Goal: Task Accomplishment & Management: Complete application form

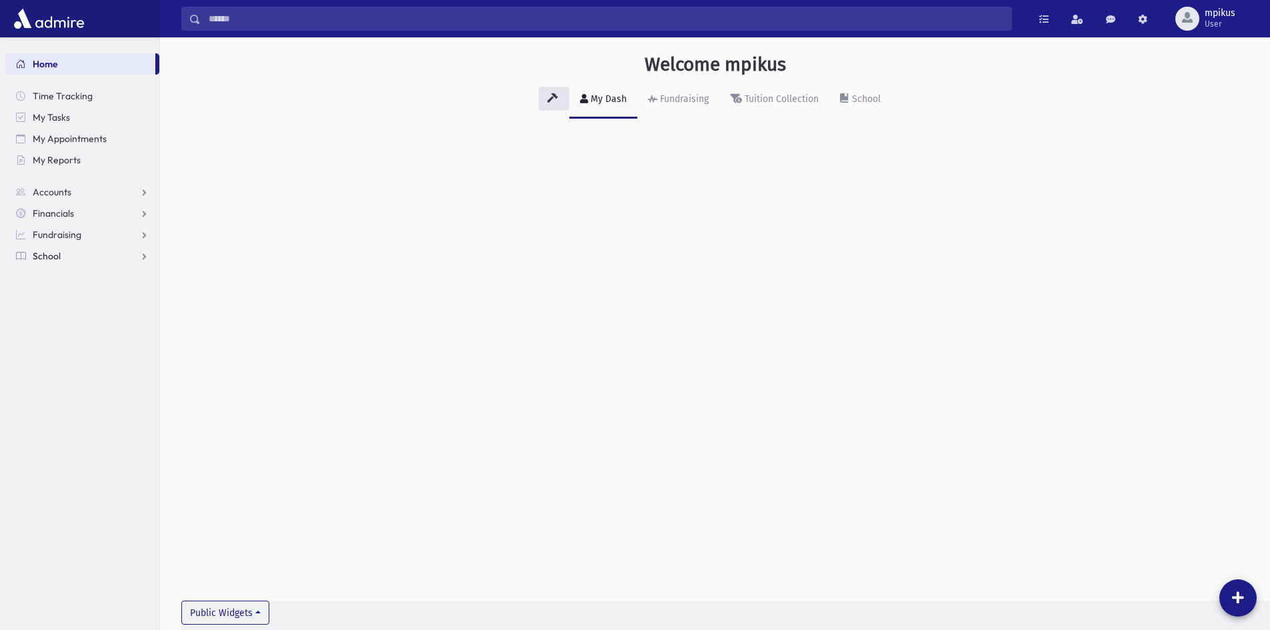
drag, startPoint x: 57, startPoint y: 251, endPoint x: 61, endPoint y: 272, distance: 21.8
click at [57, 251] on span "School" at bounding box center [47, 256] width 28 height 12
click at [57, 290] on link "Attendance" at bounding box center [82, 298] width 154 height 21
click at [59, 321] on span "Entry" at bounding box center [62, 320] width 23 height 12
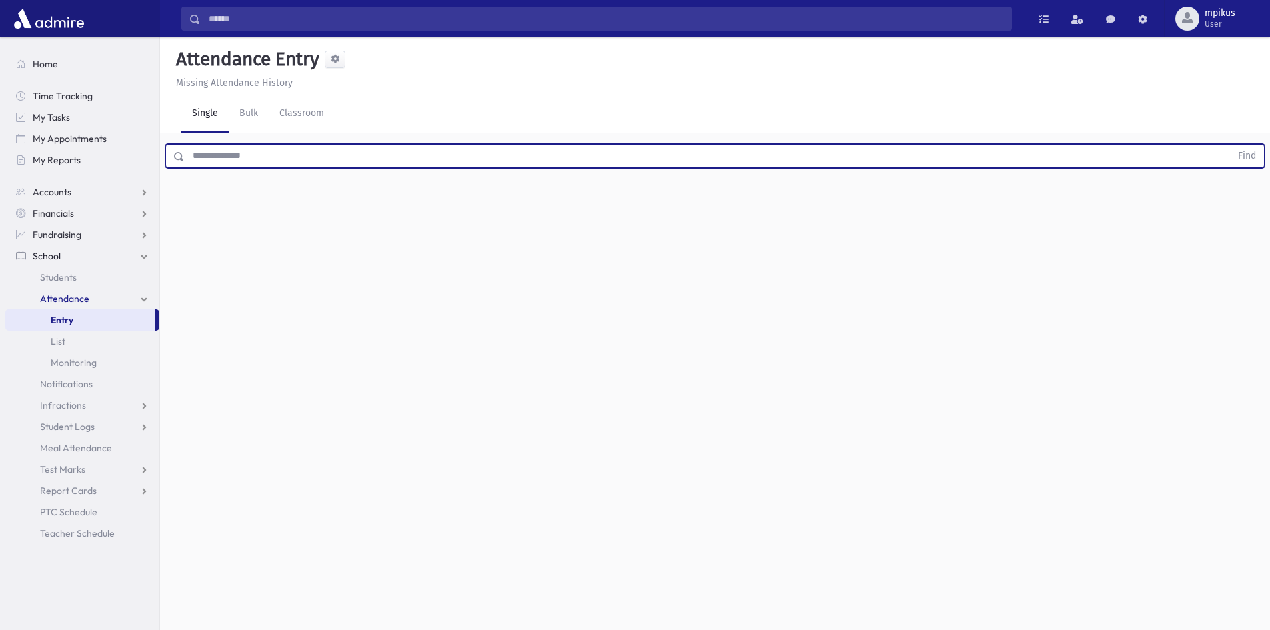
click at [257, 152] on input "text" at bounding box center [708, 156] width 1046 height 24
click at [1230, 145] on button "Find" at bounding box center [1247, 156] width 34 height 23
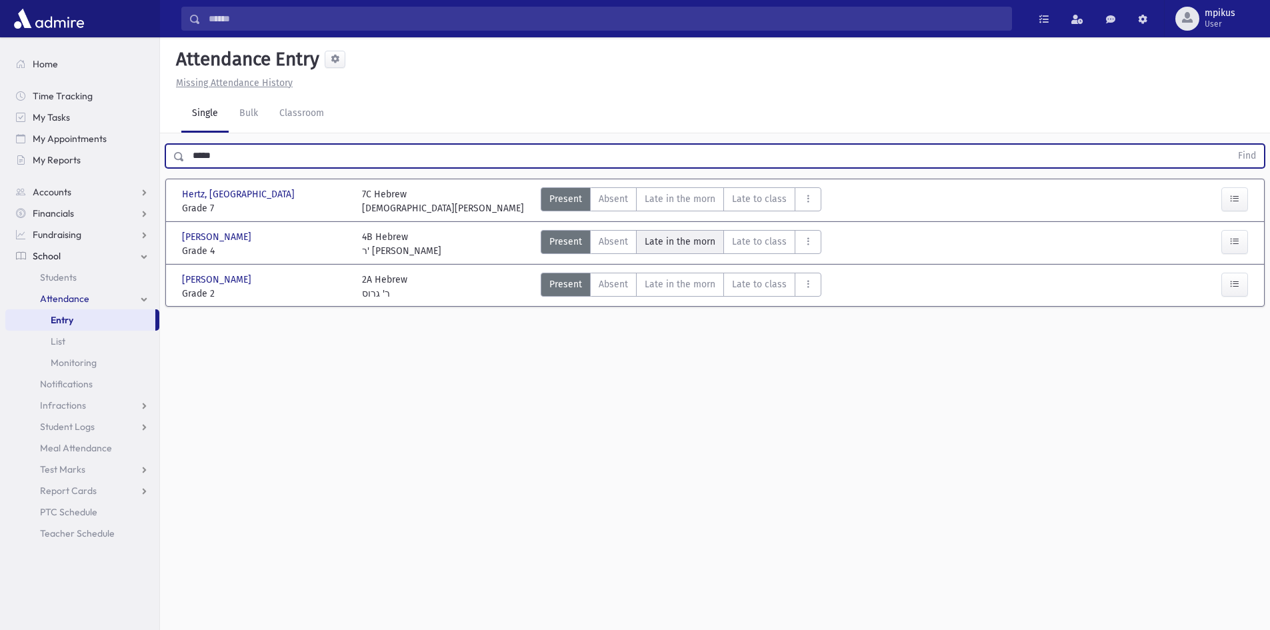
click at [688, 235] on span "Late in the morn" at bounding box center [680, 242] width 71 height 14
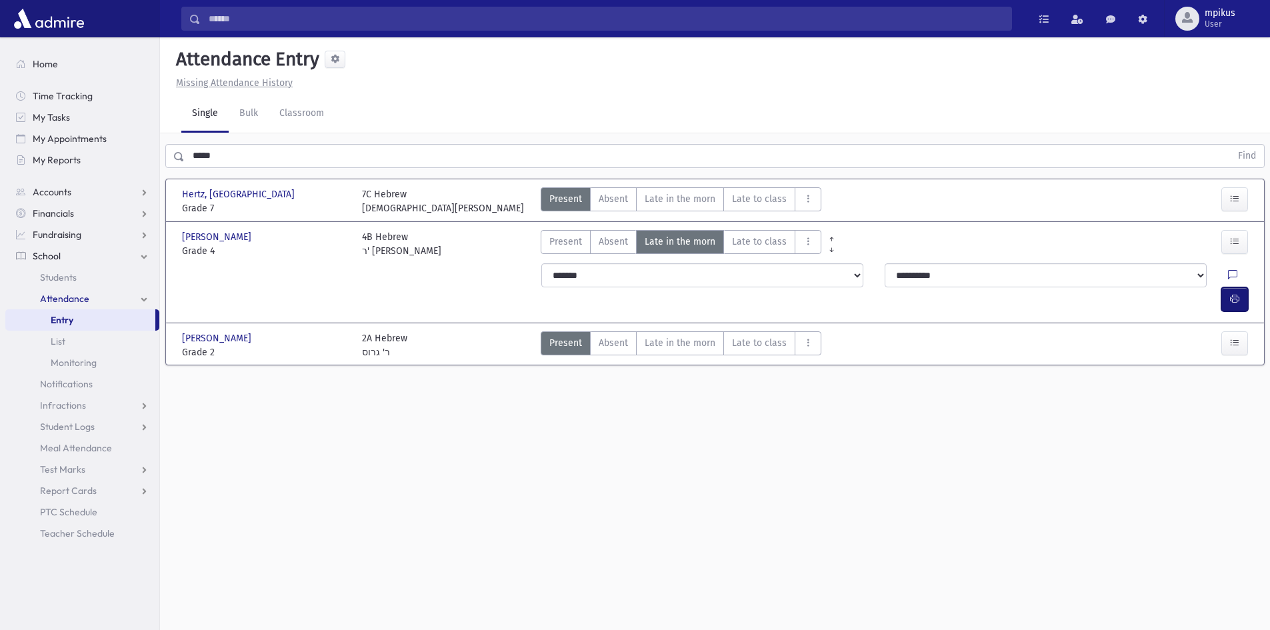
click at [1230, 293] on icon "button" at bounding box center [1234, 298] width 9 height 11
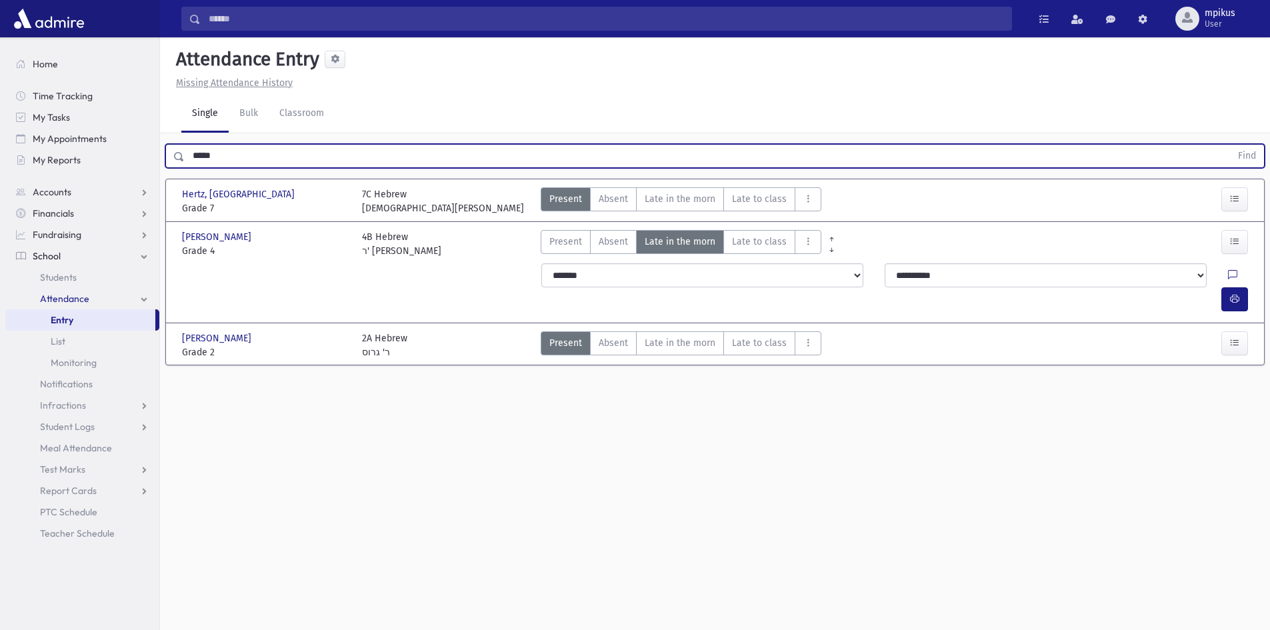
drag, startPoint x: 331, startPoint y: 161, endPoint x: 0, endPoint y: 307, distance: 362.0
click at [0, 300] on div "Search Results All Accounts" at bounding box center [635, 330] width 1270 height 660
click at [1230, 145] on button "Find" at bounding box center [1247, 156] width 34 height 23
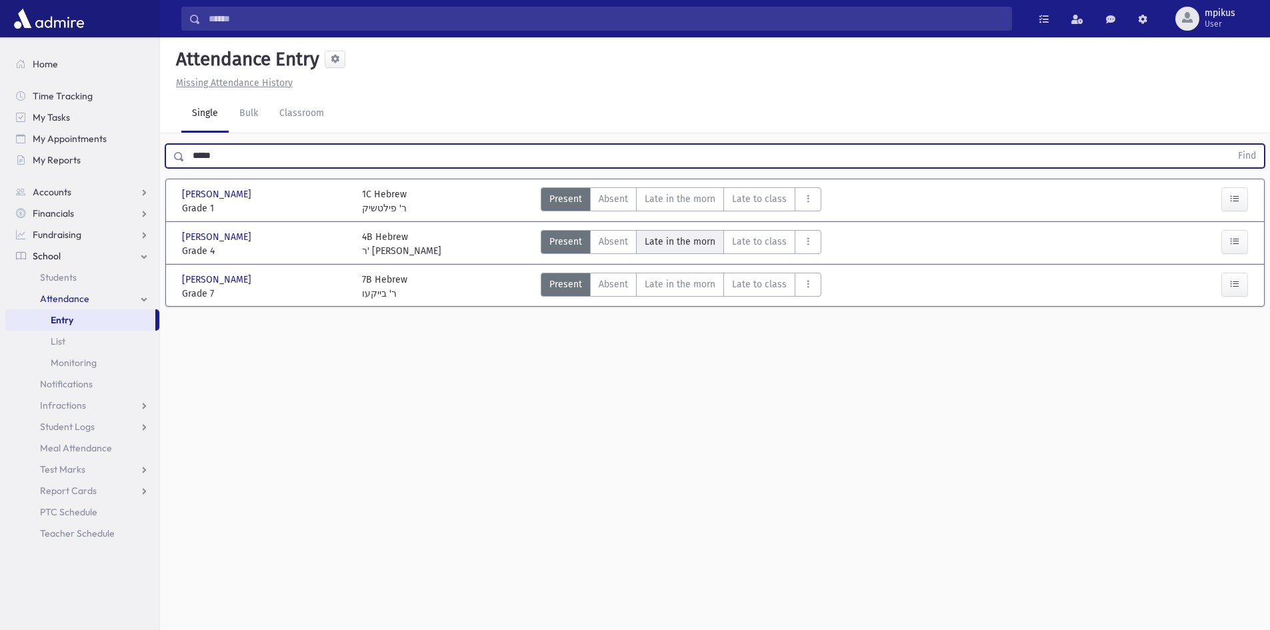
drag, startPoint x: 663, startPoint y: 234, endPoint x: 720, endPoint y: 233, distance: 56.7
click at [663, 235] on span "Late in the morn" at bounding box center [680, 242] width 71 height 14
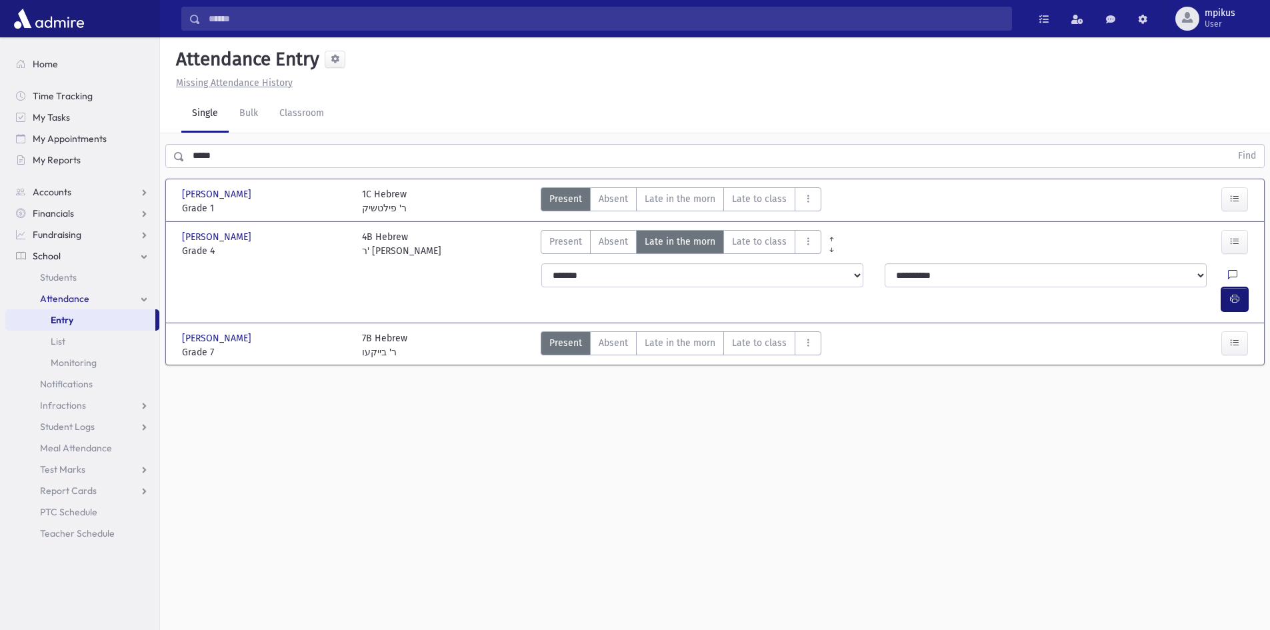
click at [1241, 287] on button "button" at bounding box center [1234, 299] width 27 height 24
drag, startPoint x: 251, startPoint y: 162, endPoint x: 0, endPoint y: 255, distance: 268.1
click at [0, 245] on div "Search Results All Accounts" at bounding box center [635, 330] width 1270 height 660
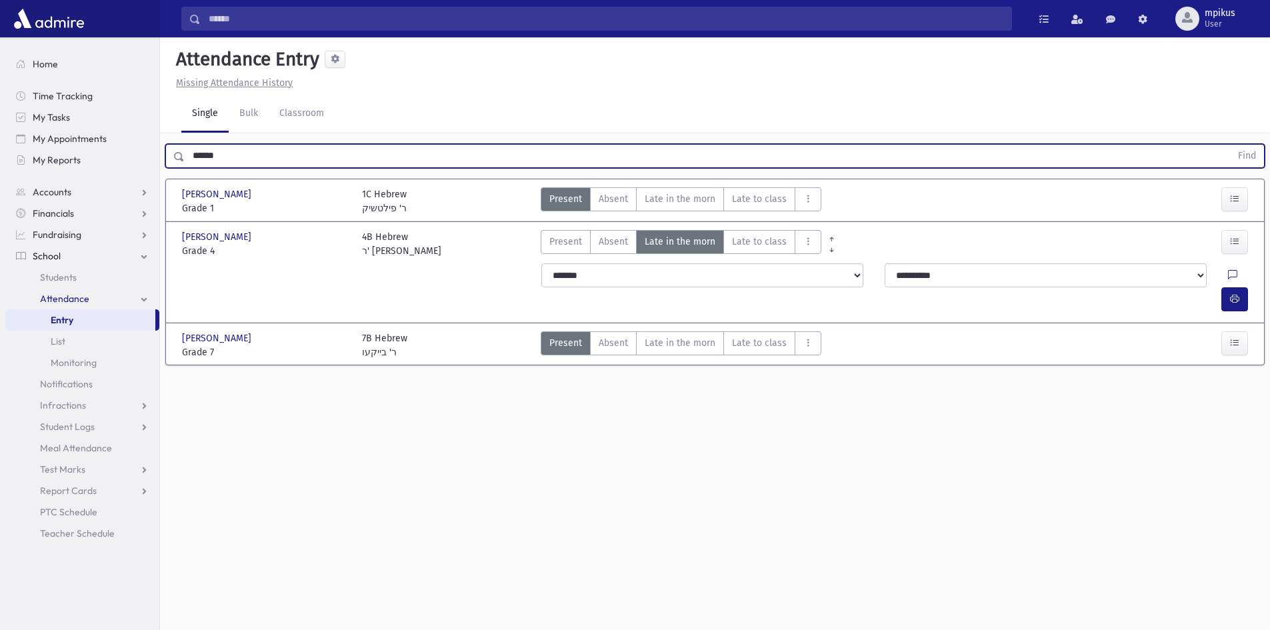
click at [1230, 145] on button "Find" at bounding box center [1247, 156] width 34 height 23
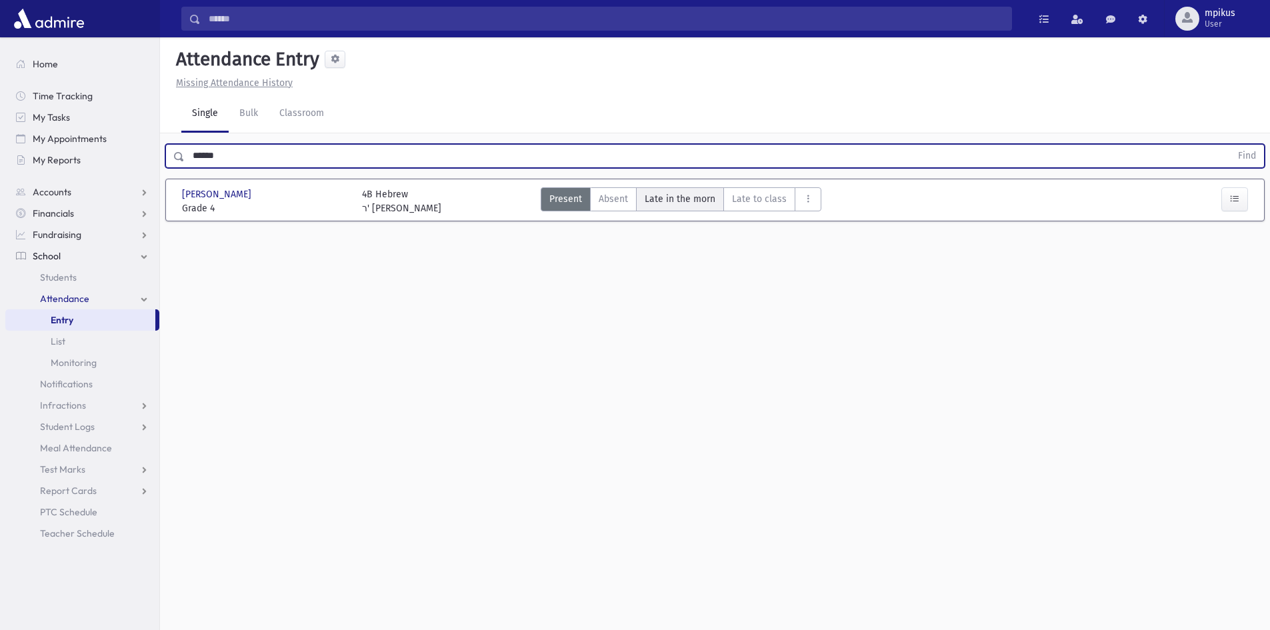
click at [685, 205] on span "Late in the morn" at bounding box center [680, 199] width 71 height 14
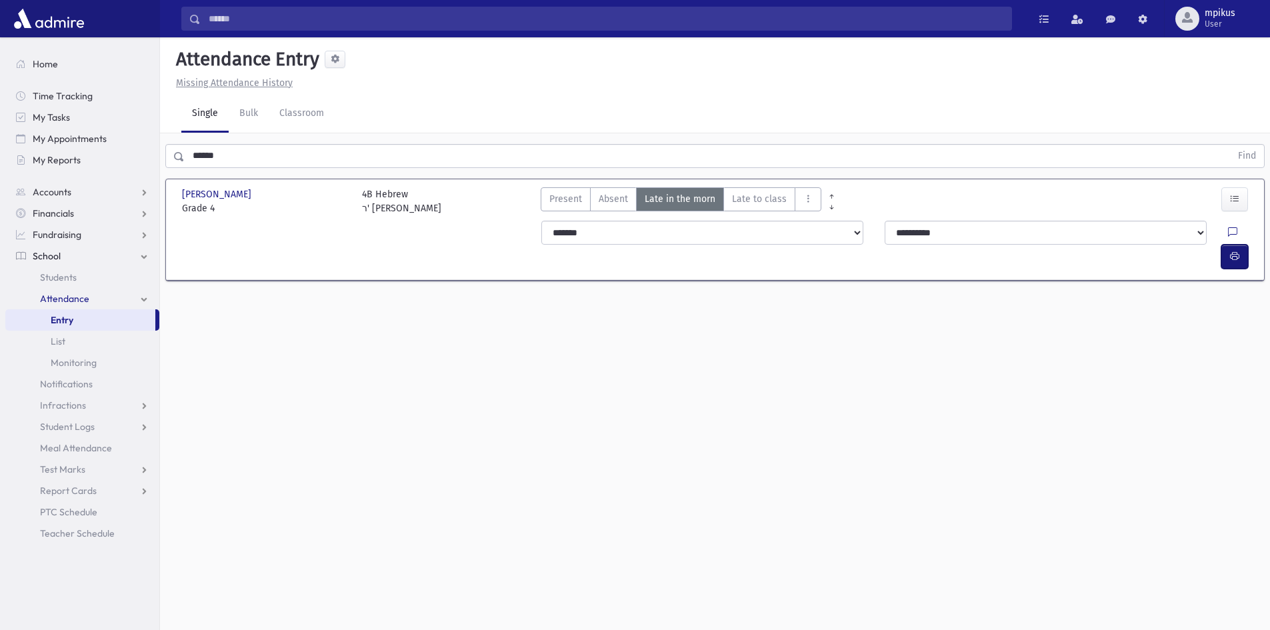
click at [1235, 245] on button "button" at bounding box center [1234, 257] width 27 height 24
click at [0, 155] on div "Search Results All Accounts" at bounding box center [635, 330] width 1270 height 660
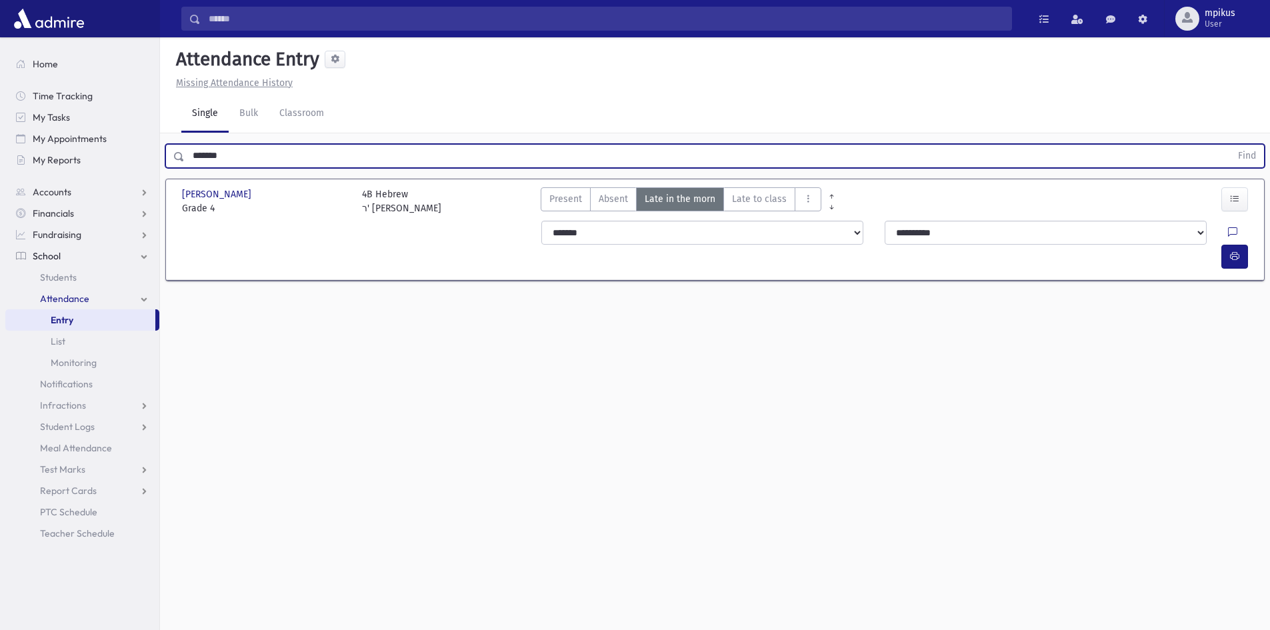
click at [1230, 145] on button "Find" at bounding box center [1247, 156] width 34 height 23
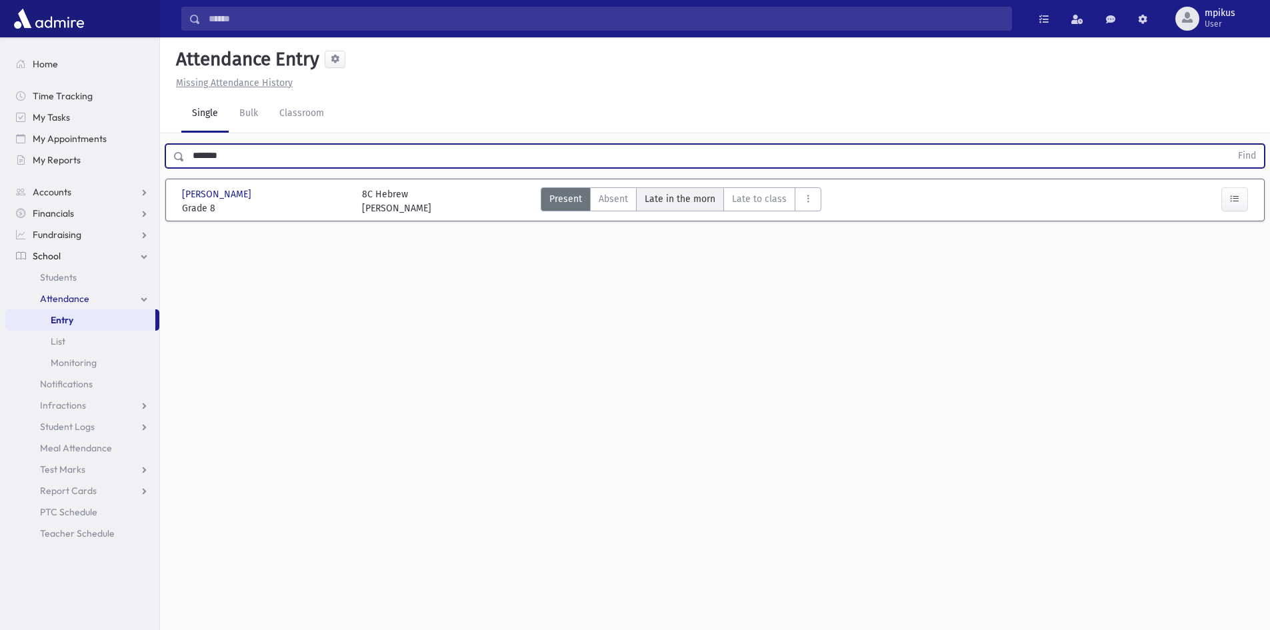
click at [665, 206] on morn"] "Late in the morn M" at bounding box center [680, 199] width 88 height 24
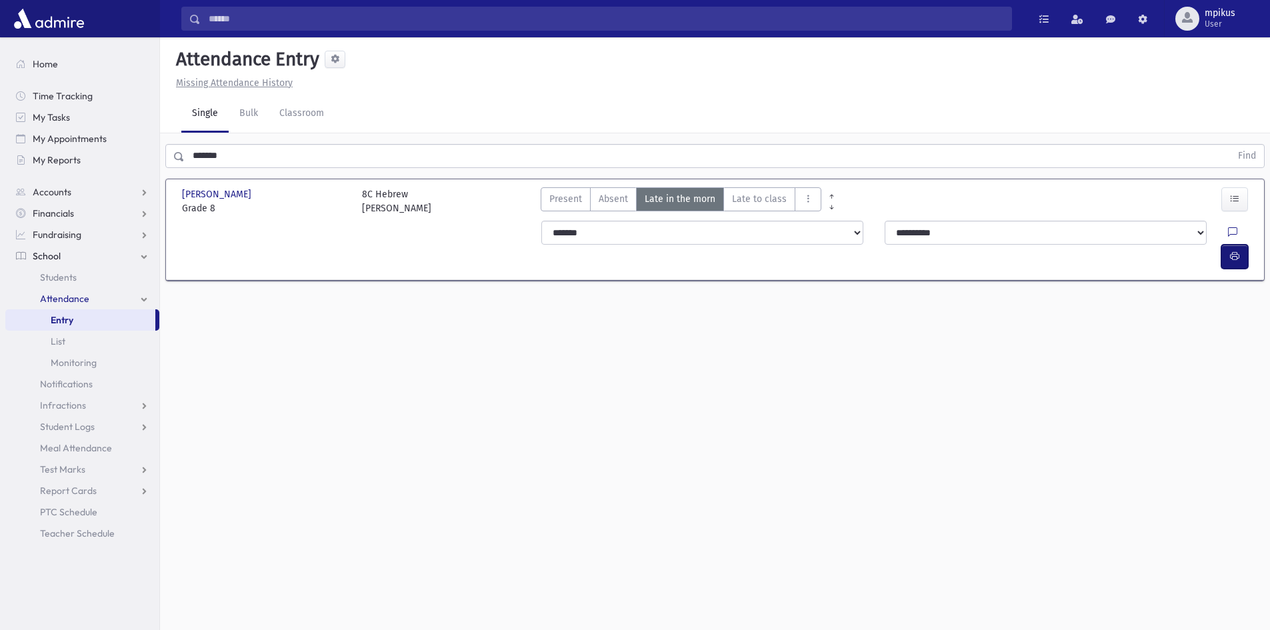
click at [1239, 245] on button "button" at bounding box center [1234, 257] width 27 height 24
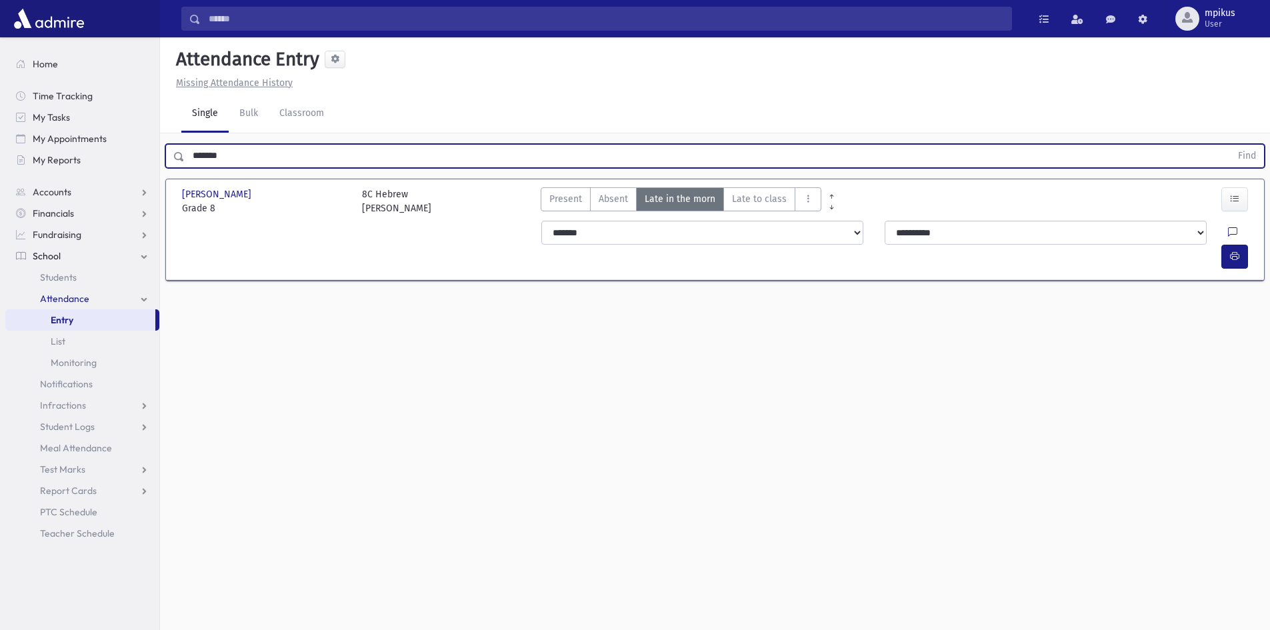
drag, startPoint x: 117, startPoint y: 161, endPoint x: 304, endPoint y: 43, distance: 220.8
click at [0, 222] on div "Search Results All Accounts" at bounding box center [635, 330] width 1270 height 660
click at [1230, 145] on button "Find" at bounding box center [1247, 156] width 34 height 23
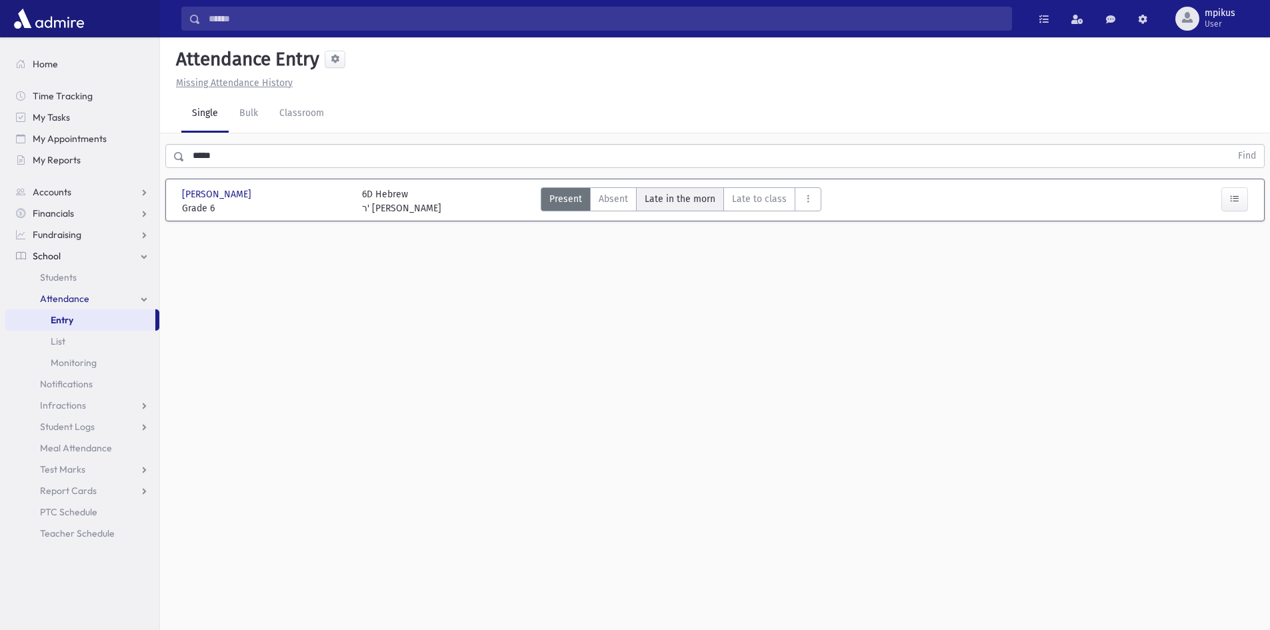
click at [669, 199] on span "Late in the morn" at bounding box center [680, 199] width 71 height 14
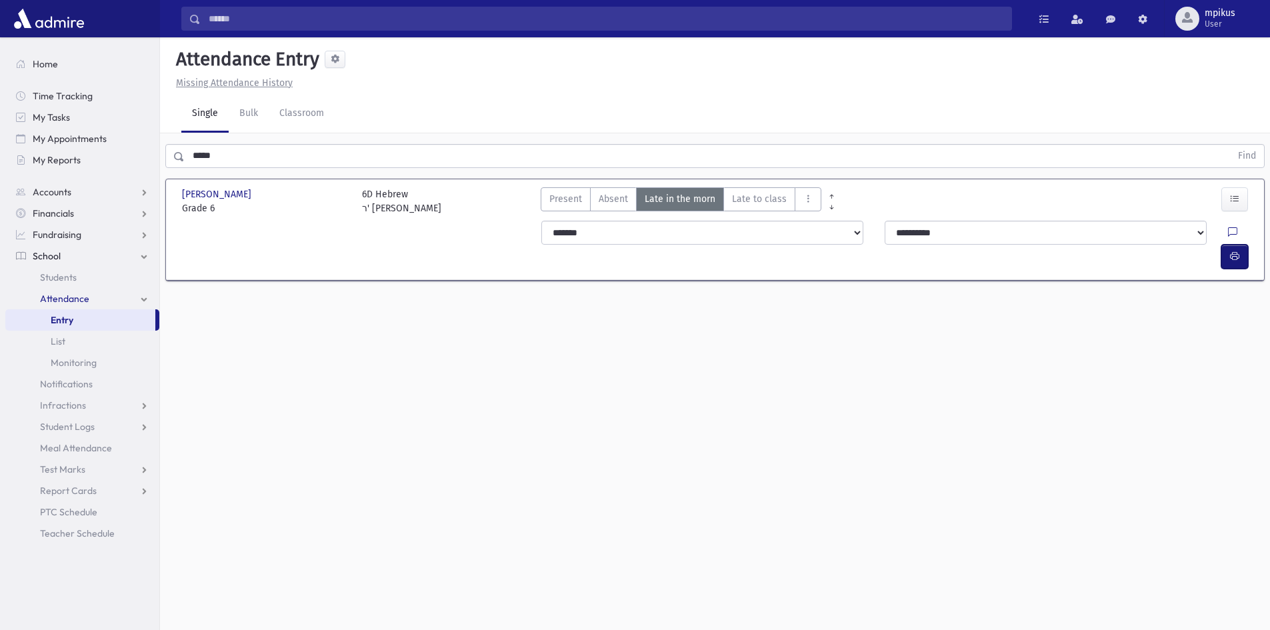
click at [1235, 245] on button "button" at bounding box center [1234, 257] width 27 height 24
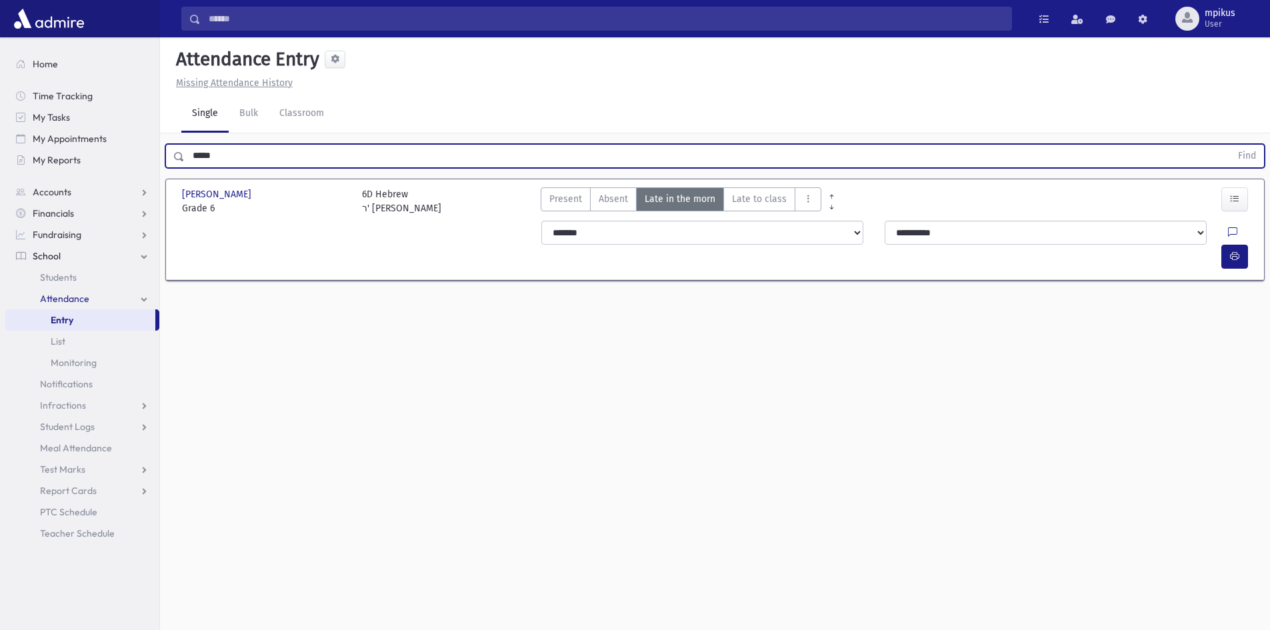
drag, startPoint x: 224, startPoint y: 151, endPoint x: 0, endPoint y: 148, distance: 224.0
click at [0, 180] on div "Search Results All Accounts" at bounding box center [635, 330] width 1270 height 660
click at [1230, 145] on button "Find" at bounding box center [1247, 156] width 34 height 23
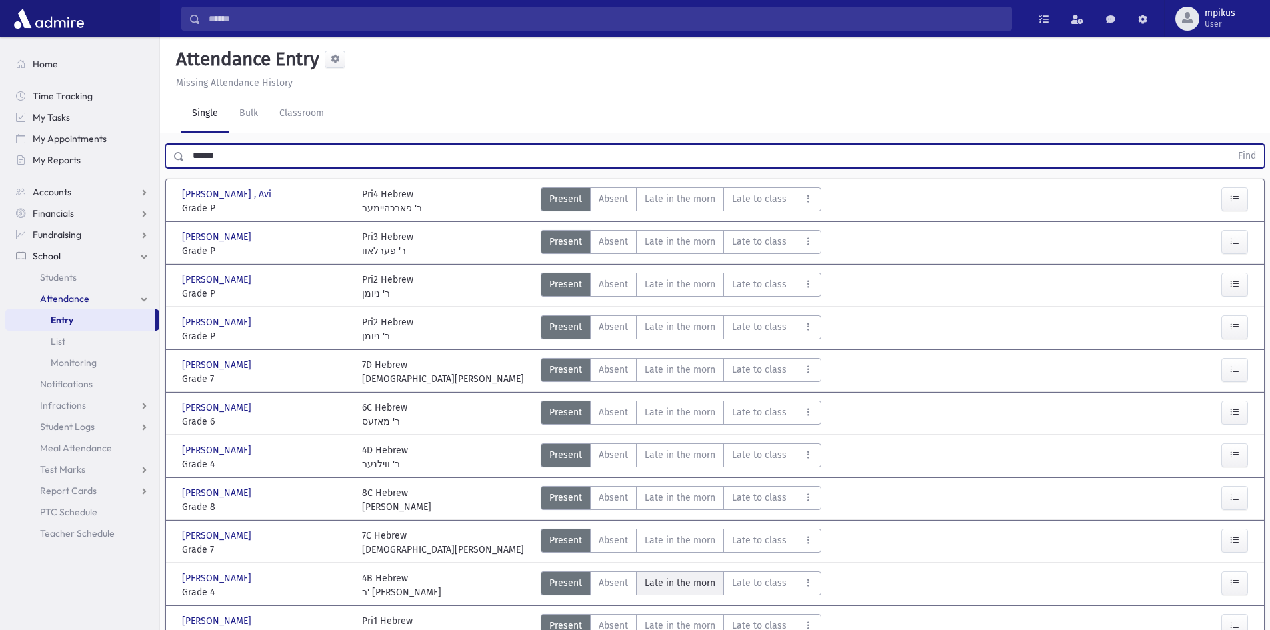
click at [658, 583] on span "Late in the morn" at bounding box center [680, 583] width 71 height 14
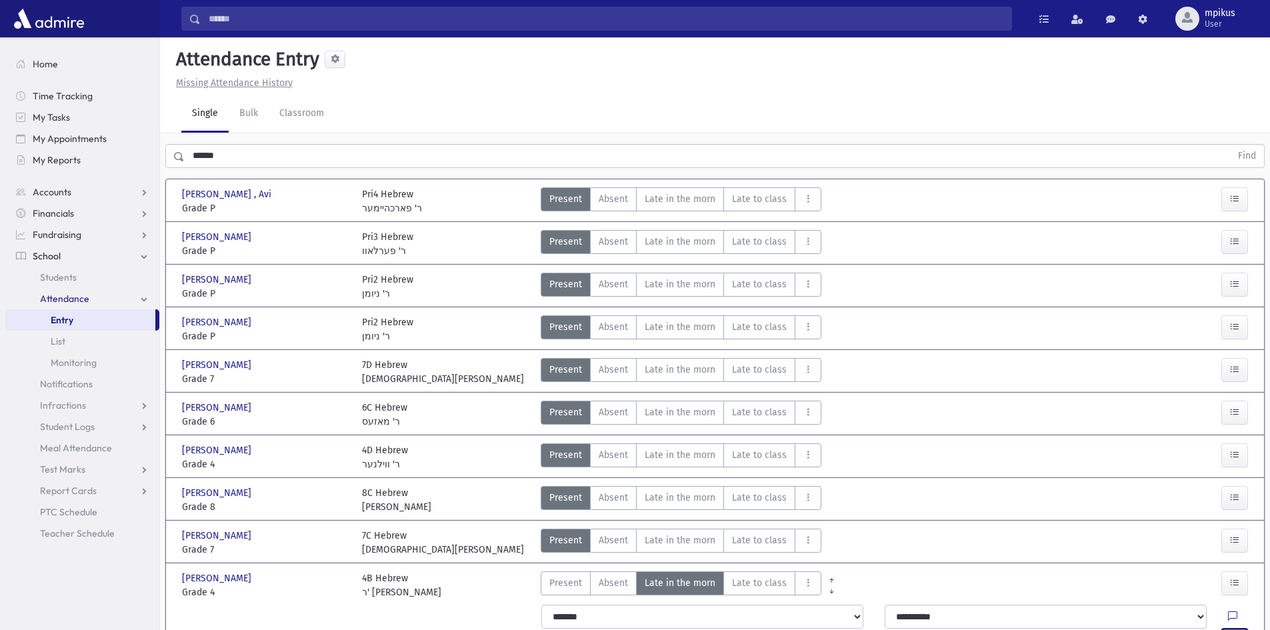
click at [1231, 629] on icon "button" at bounding box center [1234, 640] width 9 height 11
drag, startPoint x: 237, startPoint y: 169, endPoint x: 221, endPoint y: 155, distance: 21.3
click at [221, 158] on div "****** Find" at bounding box center [715, 153] width 1110 height 40
drag, startPoint x: 221, startPoint y: 155, endPoint x: 0, endPoint y: 261, distance: 244.8
click at [0, 221] on div "Search Results All Accounts" at bounding box center [635, 420] width 1270 height 841
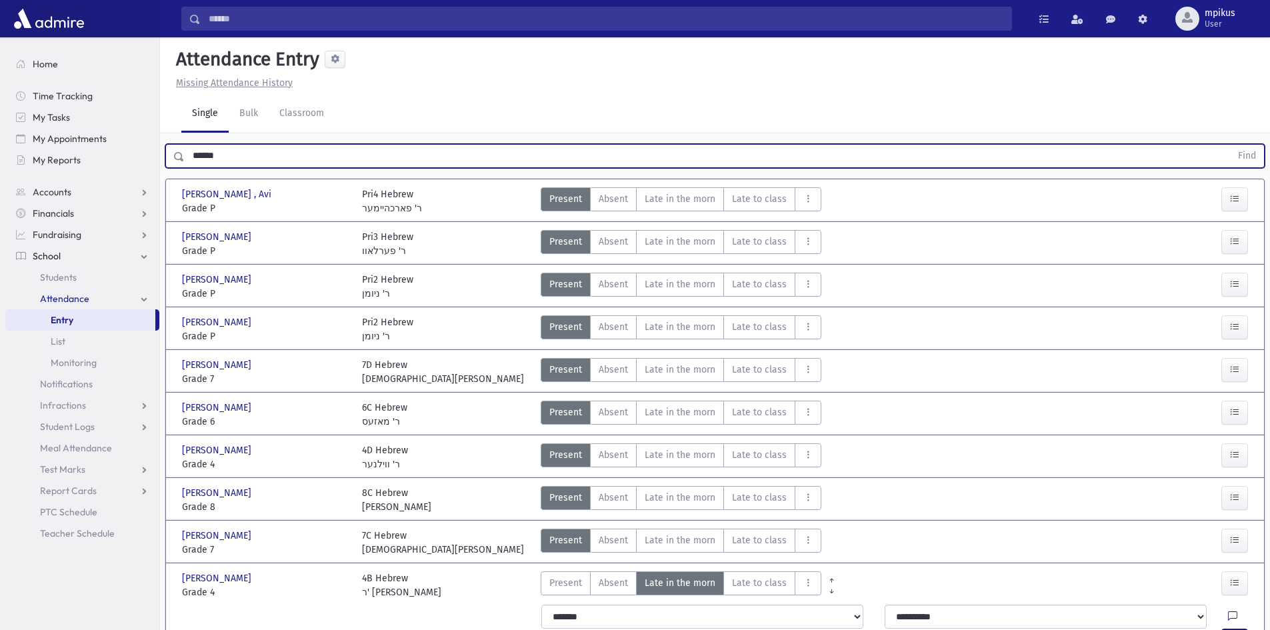
click at [1230, 145] on button "Find" at bounding box center [1247, 156] width 34 height 23
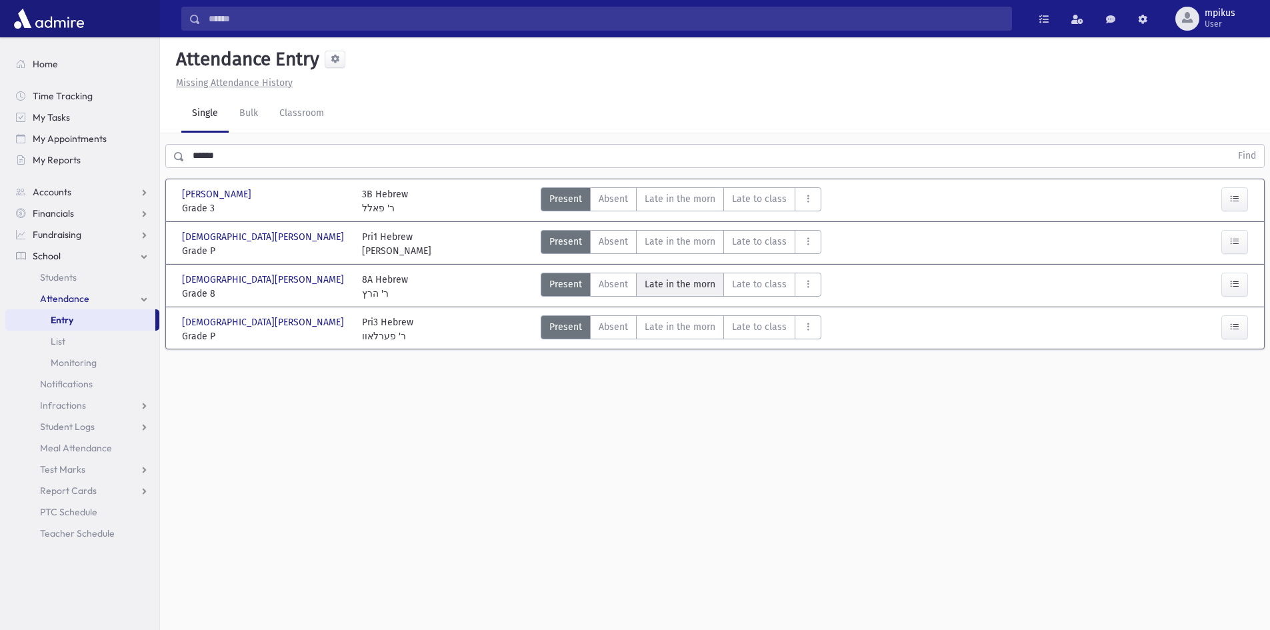
click at [690, 288] on span "Late in the morn" at bounding box center [680, 284] width 71 height 14
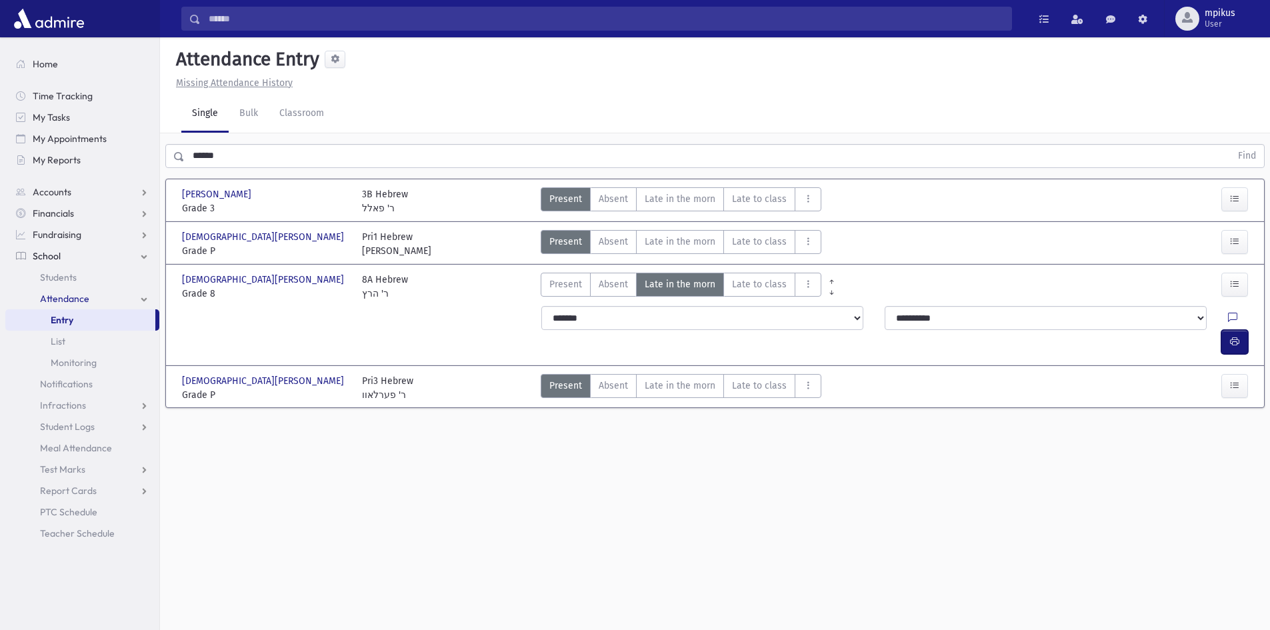
click at [1225, 330] on button "button" at bounding box center [1234, 342] width 27 height 24
click at [236, 167] on div "****** Find" at bounding box center [715, 153] width 1110 height 40
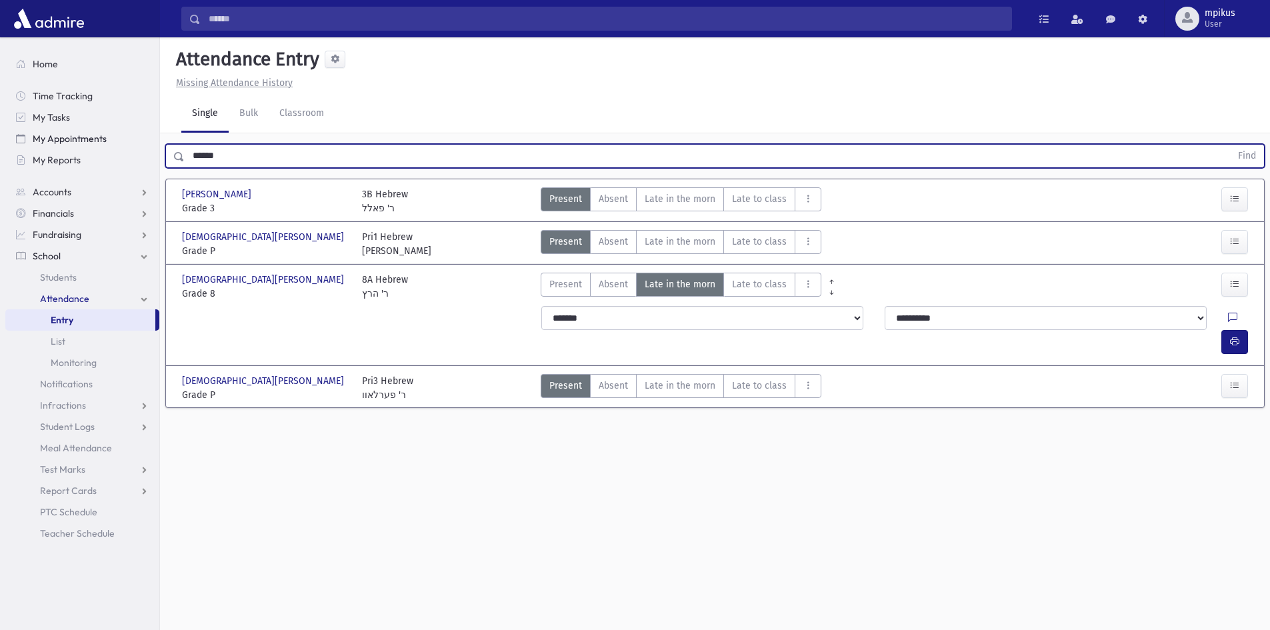
drag, startPoint x: 235, startPoint y: 162, endPoint x: 135, endPoint y: 134, distance: 104.5
click at [139, 144] on div "Search Results All Accounts" at bounding box center [635, 330] width 1270 height 660
click at [1230, 145] on button "Find" at bounding box center [1247, 156] width 34 height 23
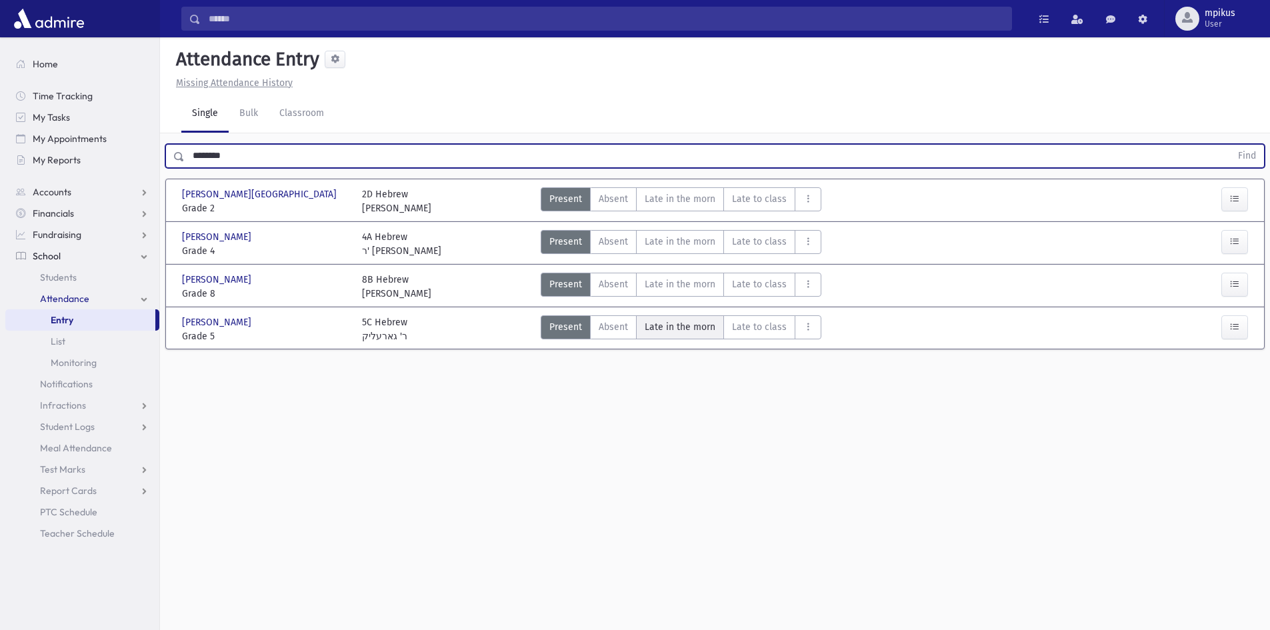
click at [672, 317] on morn"] "Late in the morn M" at bounding box center [680, 327] width 88 height 24
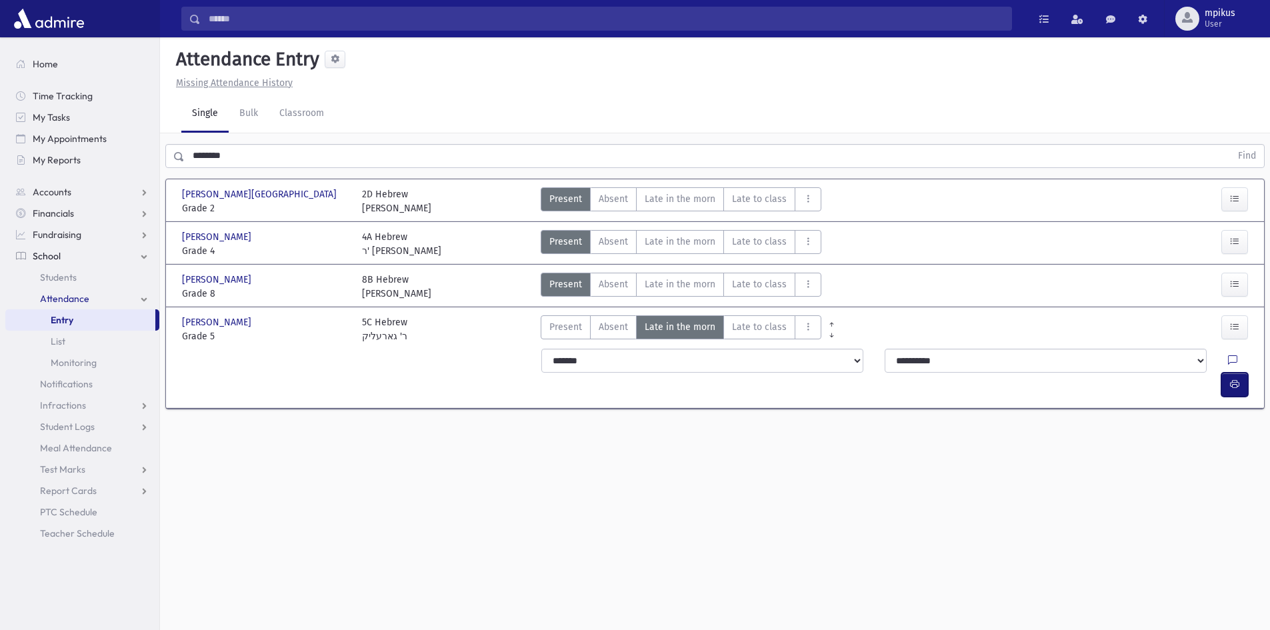
click at [1249, 373] on div at bounding box center [1237, 385] width 32 height 24
click at [1225, 373] on button "button" at bounding box center [1234, 385] width 27 height 24
drag, startPoint x: 337, startPoint y: 155, endPoint x: 56, endPoint y: 161, distance: 280.7
click at [56, 161] on div "Search Results All Accounts" at bounding box center [635, 330] width 1270 height 660
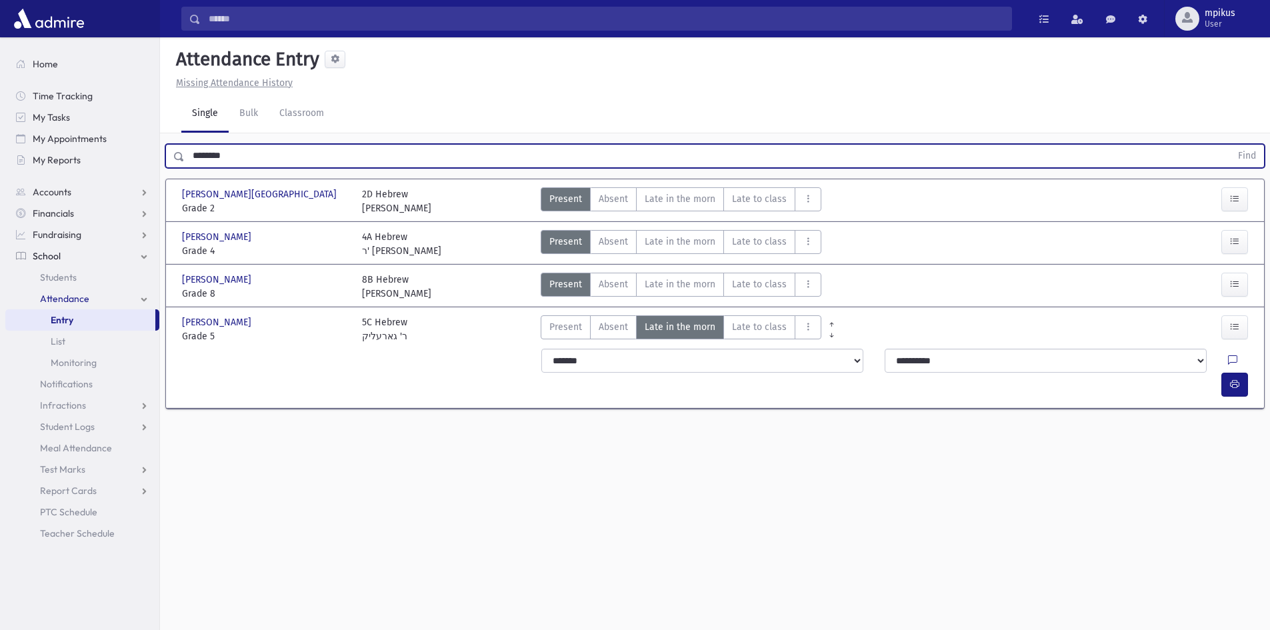
click at [1230, 145] on button "Find" at bounding box center [1247, 156] width 34 height 23
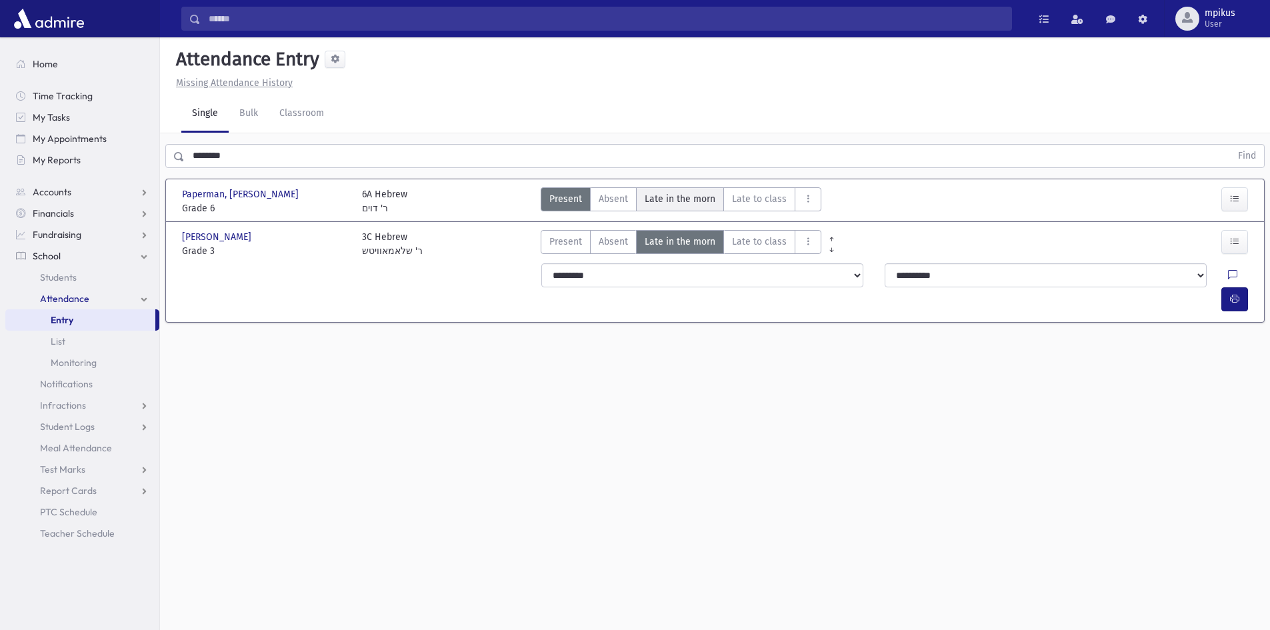
click at [675, 192] on span "Late in the morn" at bounding box center [680, 199] width 71 height 14
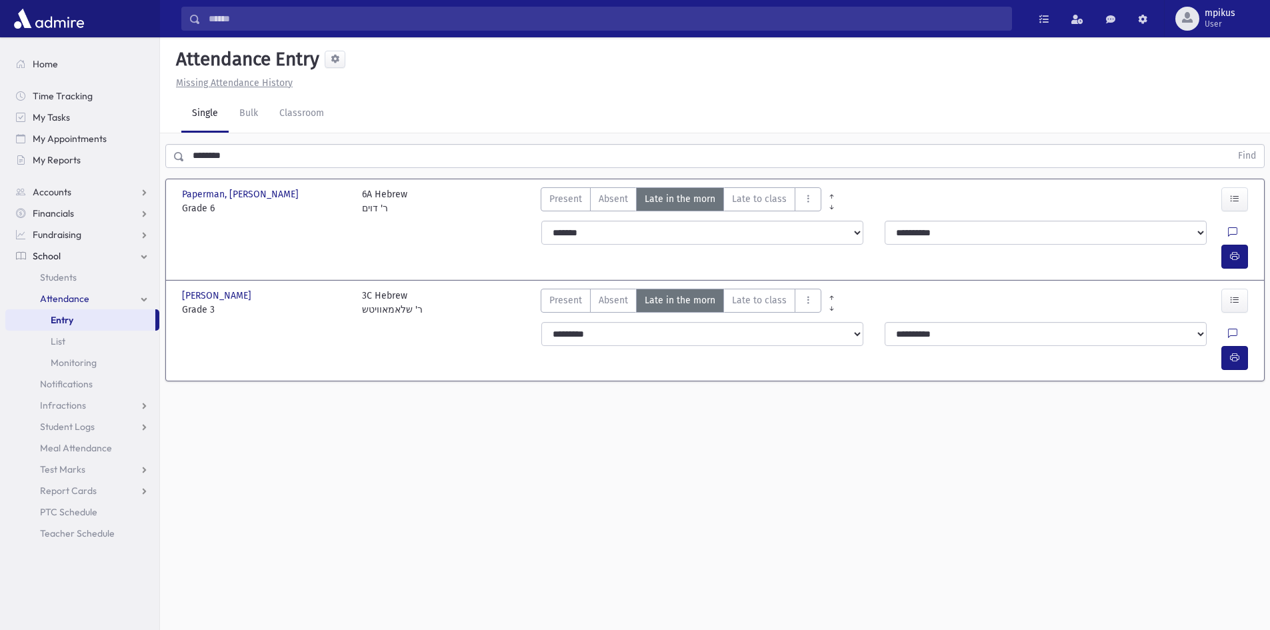
click at [1235, 245] on div "**********" at bounding box center [896, 244] width 727 height 59
click at [1230, 251] on icon "button" at bounding box center [1234, 256] width 9 height 11
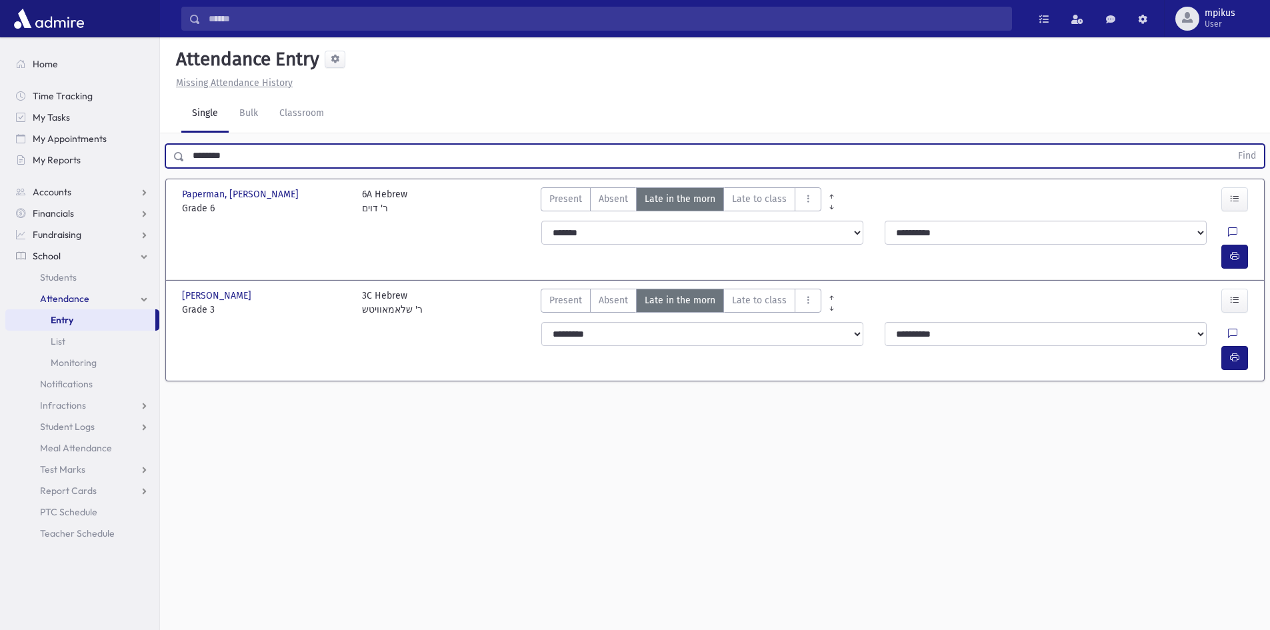
drag, startPoint x: 254, startPoint y: 165, endPoint x: 0, endPoint y: 218, distance: 259.5
click at [0, 211] on div "Search Results All Accounts" at bounding box center [635, 330] width 1270 height 660
click at [1230, 145] on button "Find" at bounding box center [1247, 156] width 34 height 23
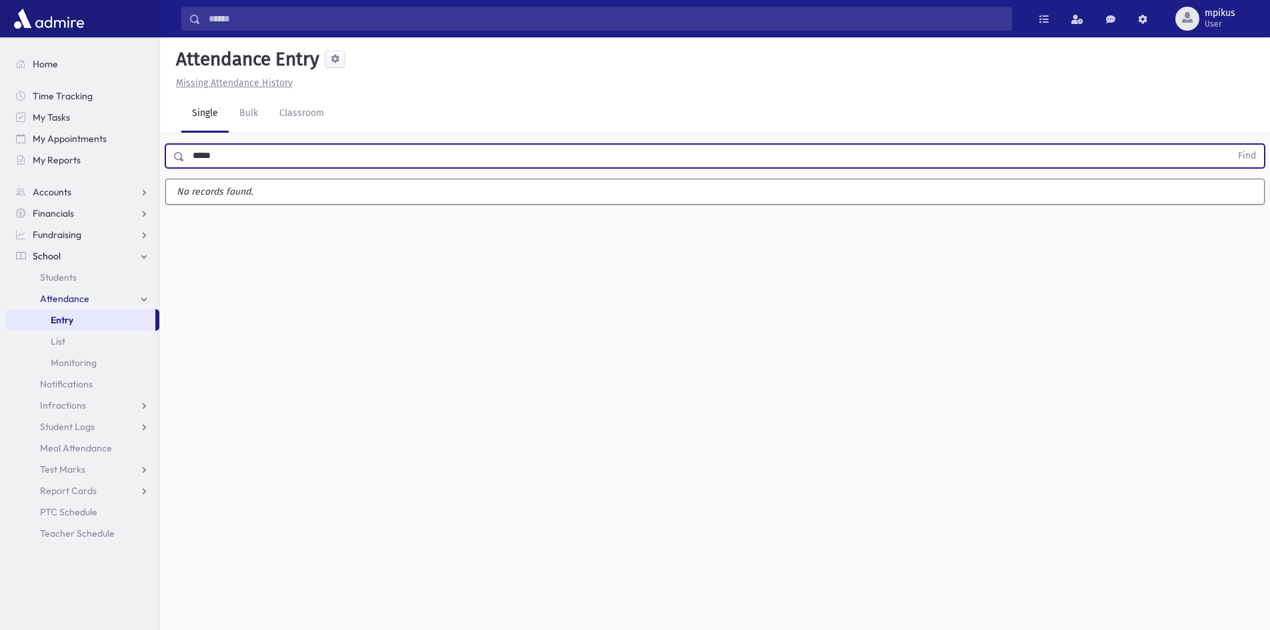
click at [1230, 145] on button "Find" at bounding box center [1247, 156] width 34 height 23
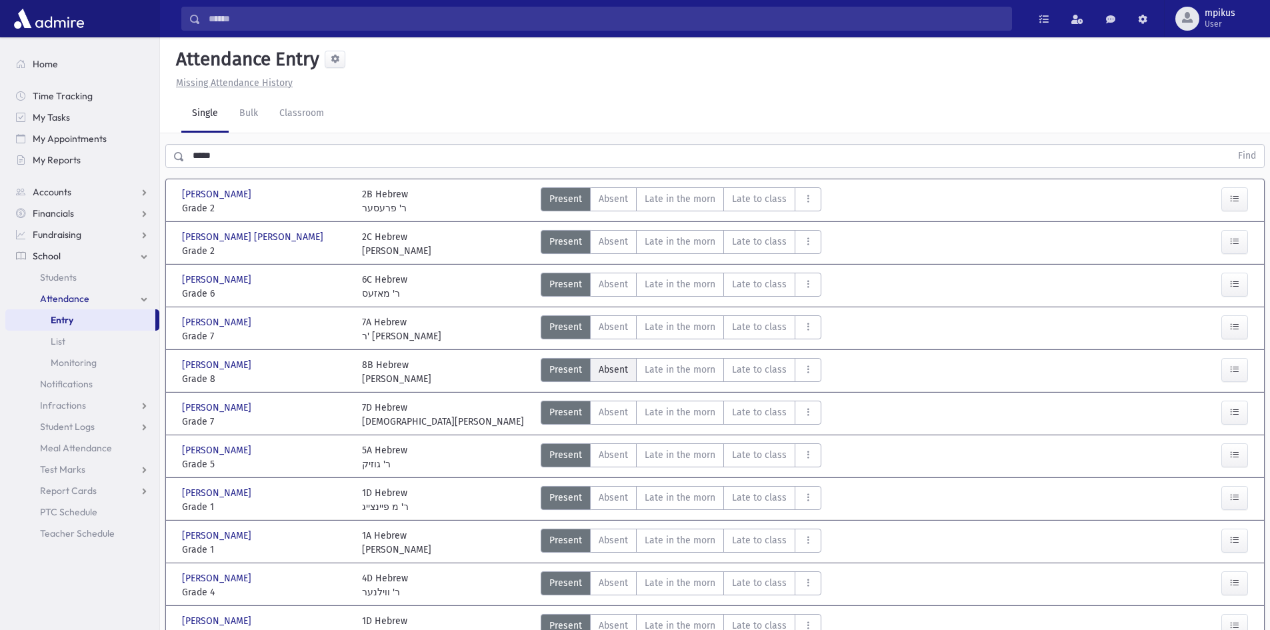
click at [633, 373] on label "Absent A" at bounding box center [613, 370] width 47 height 24
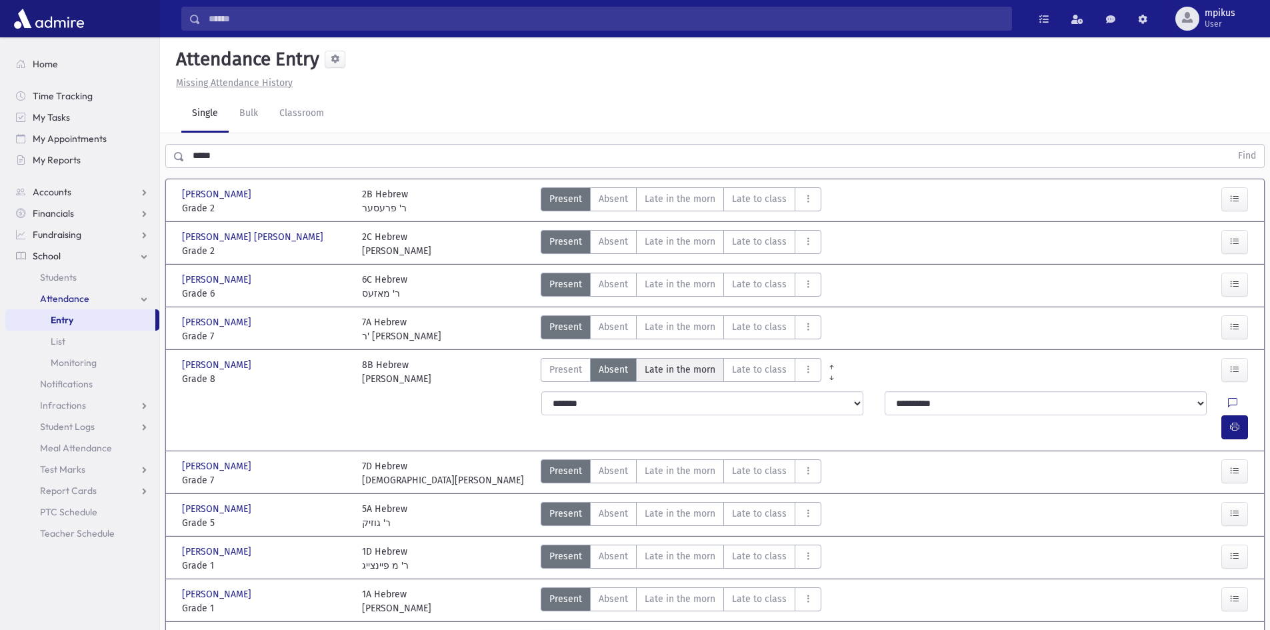
click at [685, 366] on span "Late in the morn" at bounding box center [680, 370] width 71 height 14
click at [1247, 415] on div at bounding box center [1237, 427] width 32 height 24
click at [1237, 415] on button "button" at bounding box center [1234, 427] width 27 height 24
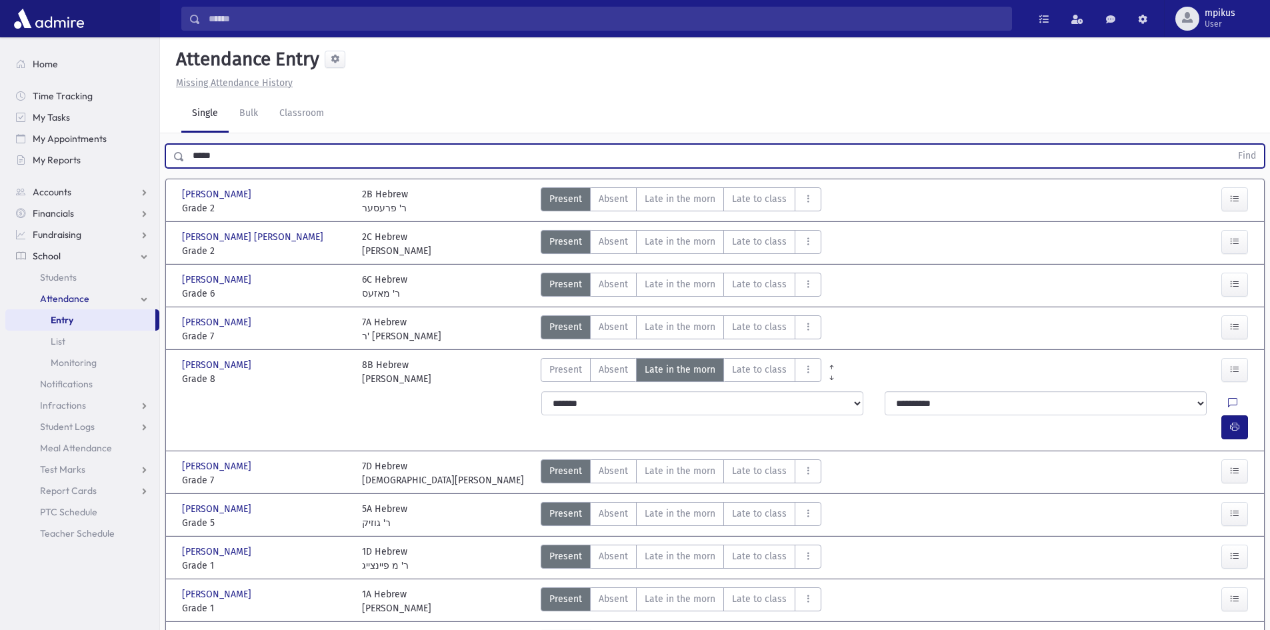
drag, startPoint x: 277, startPoint y: 150, endPoint x: 0, endPoint y: 265, distance: 300.3
click at [0, 261] on div "Search Results All Accounts" at bounding box center [635, 599] width 1270 height 1198
click at [1230, 145] on button "Find" at bounding box center [1247, 156] width 34 height 23
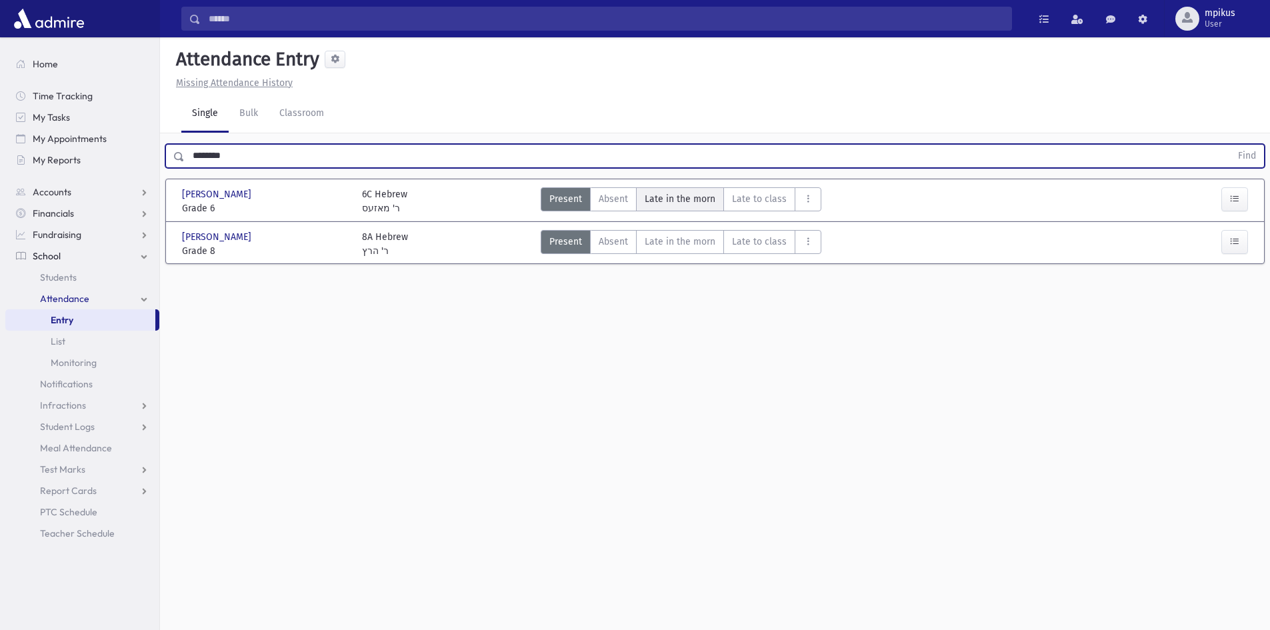
click at [701, 201] on span "Late in the morn" at bounding box center [680, 199] width 71 height 14
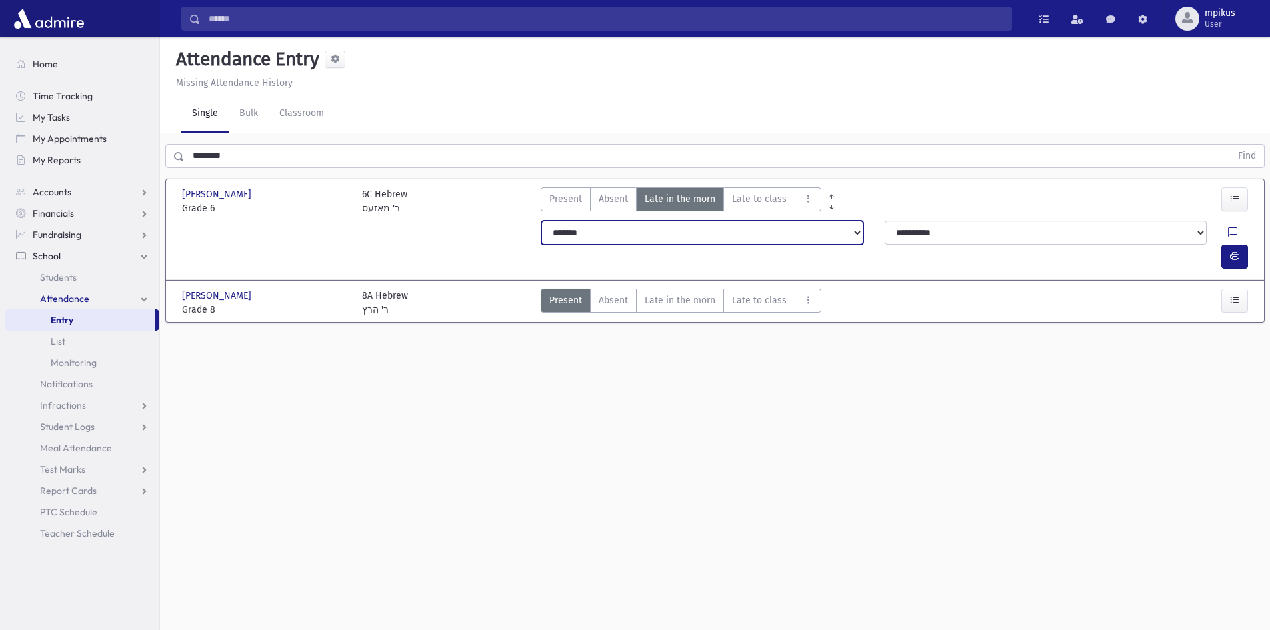
click at [649, 237] on select "**********" at bounding box center [702, 233] width 322 height 24
click at [541, 221] on select "**********" at bounding box center [702, 233] width 322 height 24
click at [1243, 245] on button "button" at bounding box center [1234, 257] width 27 height 24
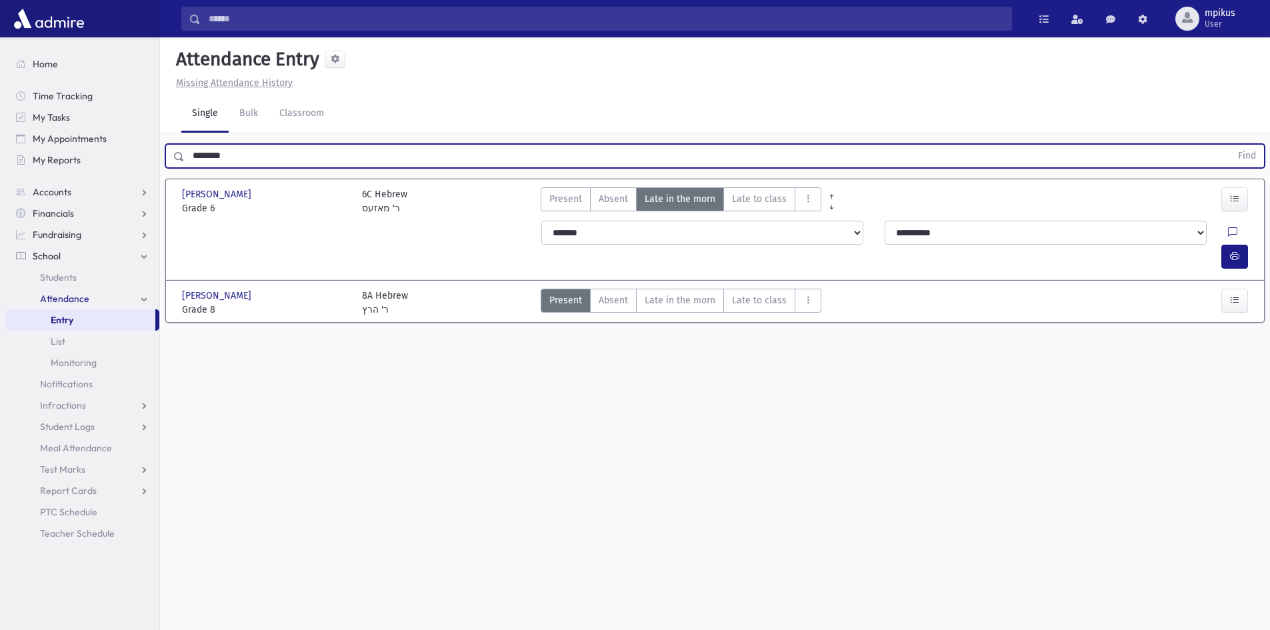
drag, startPoint x: 249, startPoint y: 163, endPoint x: 0, endPoint y: 149, distance: 249.1
click at [0, 171] on div "Search Results All Accounts" at bounding box center [635, 330] width 1270 height 660
click at [1230, 145] on button "Find" at bounding box center [1247, 156] width 34 height 23
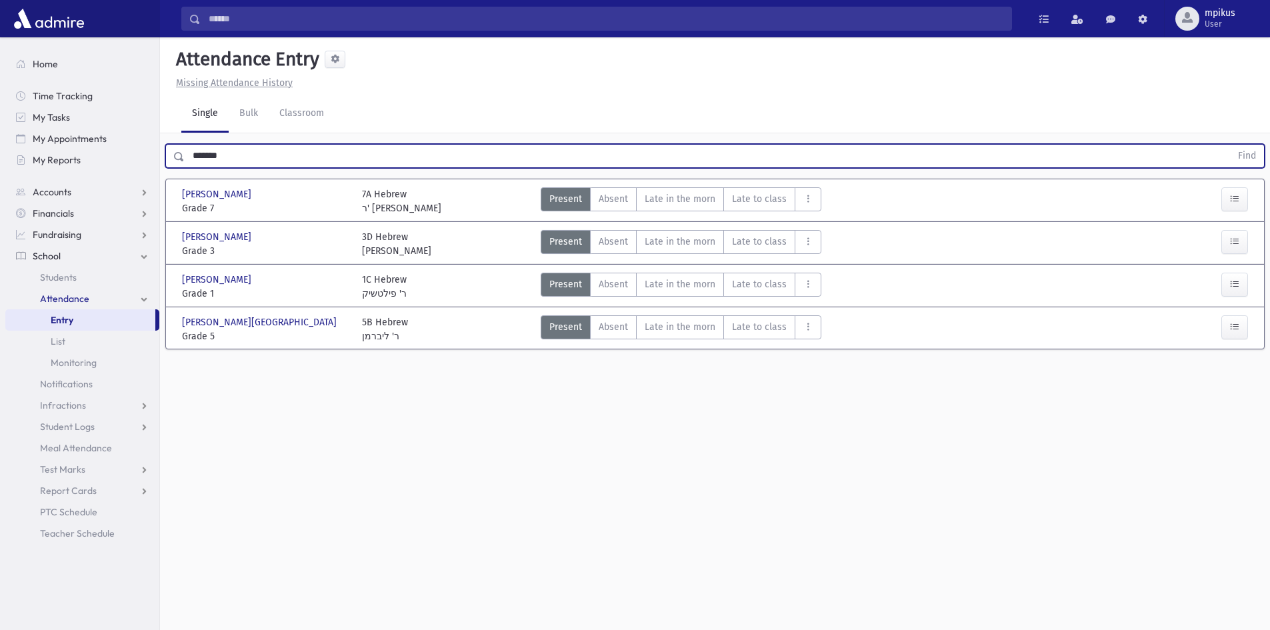
type input "*******"
click at [1230, 145] on button "Find" at bounding box center [1247, 156] width 34 height 23
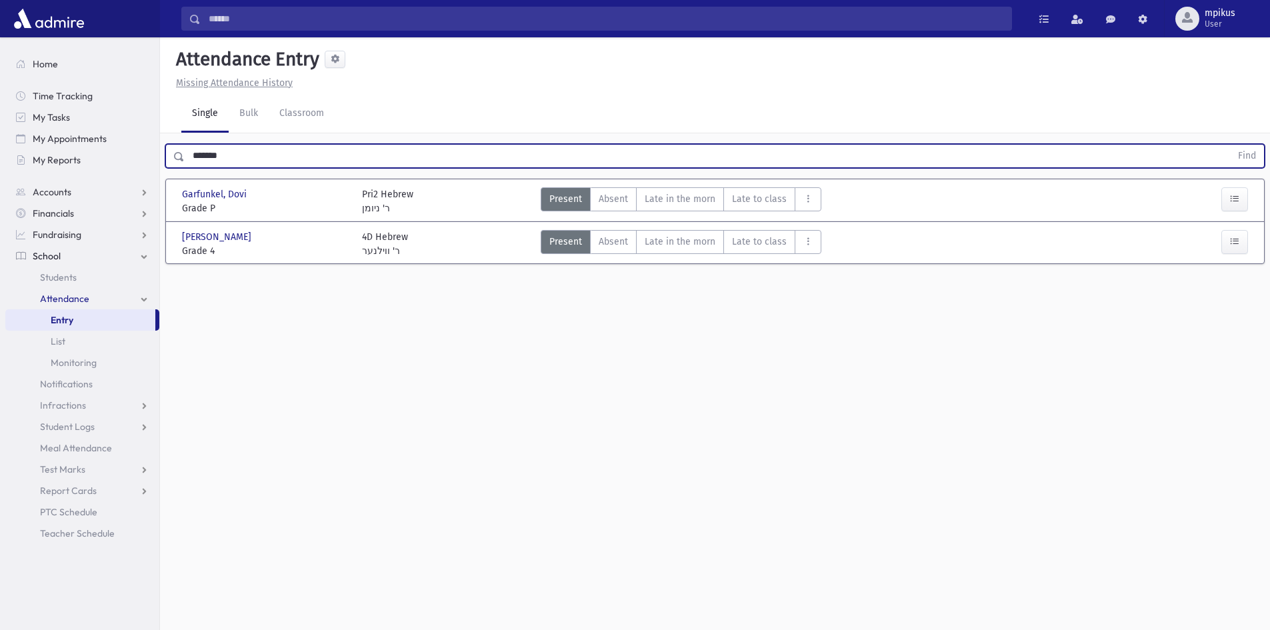
drag, startPoint x: 239, startPoint y: 158, endPoint x: 0, endPoint y: 147, distance: 238.9
click at [0, 171] on div "Search Results All Accounts" at bounding box center [635, 330] width 1270 height 660
click at [1230, 145] on button "Find" at bounding box center [1247, 156] width 34 height 23
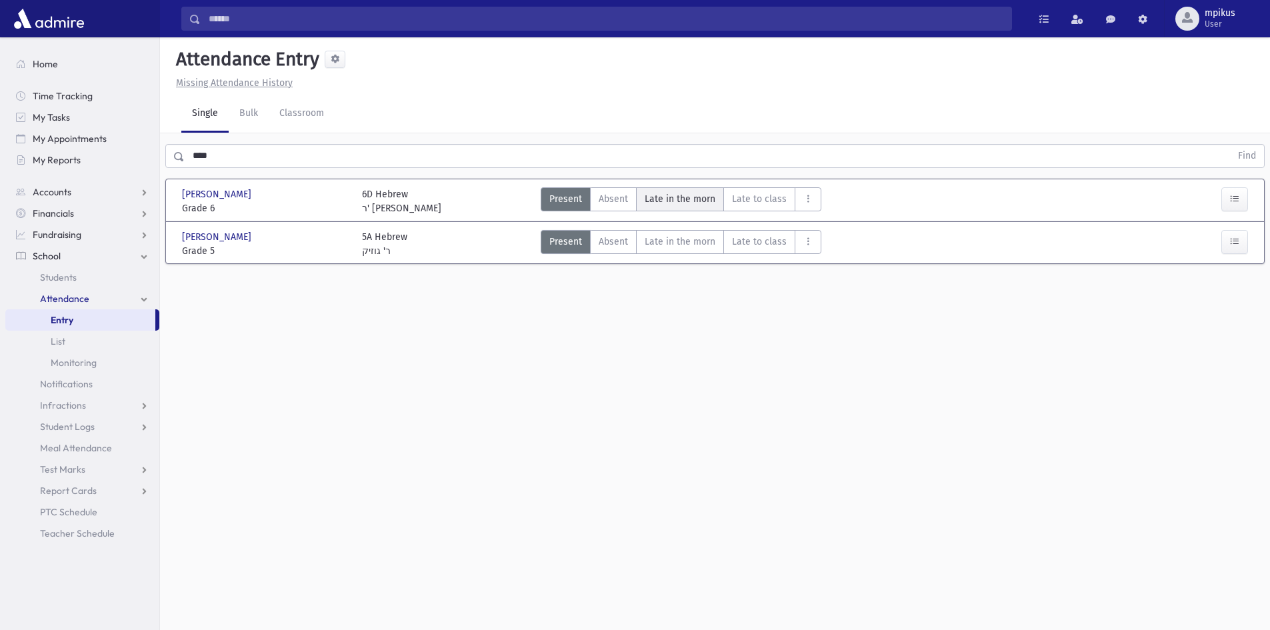
click at [657, 194] on span "Late in the morn" at bounding box center [680, 199] width 71 height 14
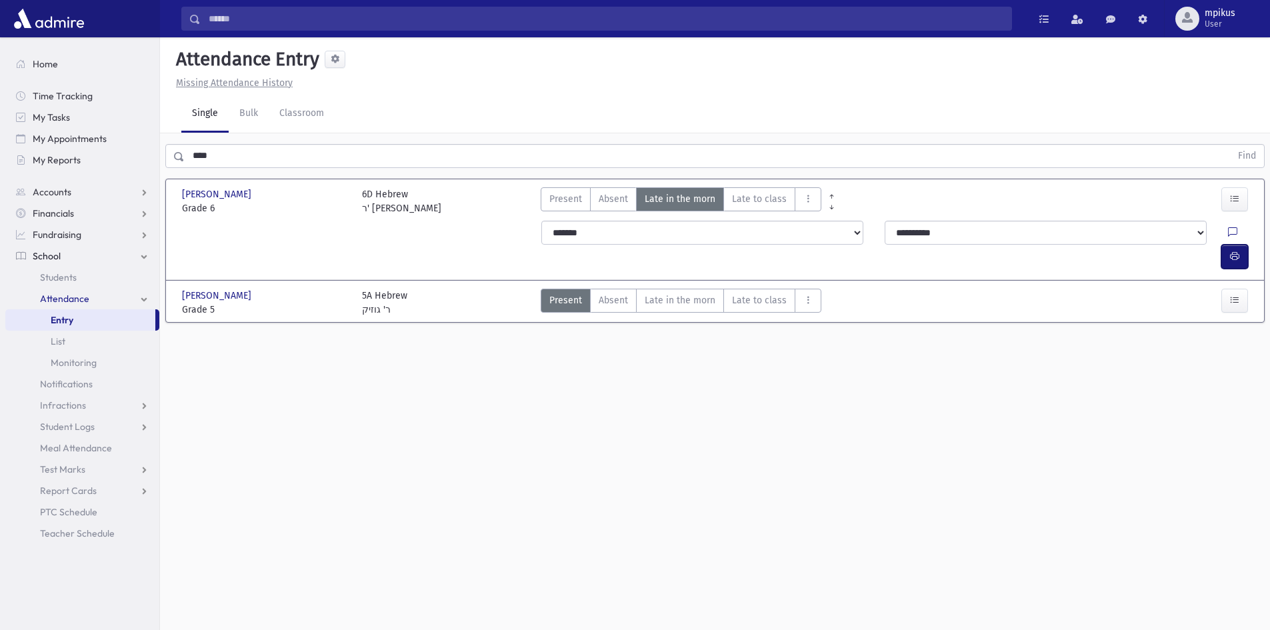
click at [1233, 251] on icon "button" at bounding box center [1234, 256] width 9 height 11
drag, startPoint x: 217, startPoint y: 160, endPoint x: 0, endPoint y: 257, distance: 238.1
click at [0, 230] on div "Search Results All Accounts" at bounding box center [635, 330] width 1270 height 660
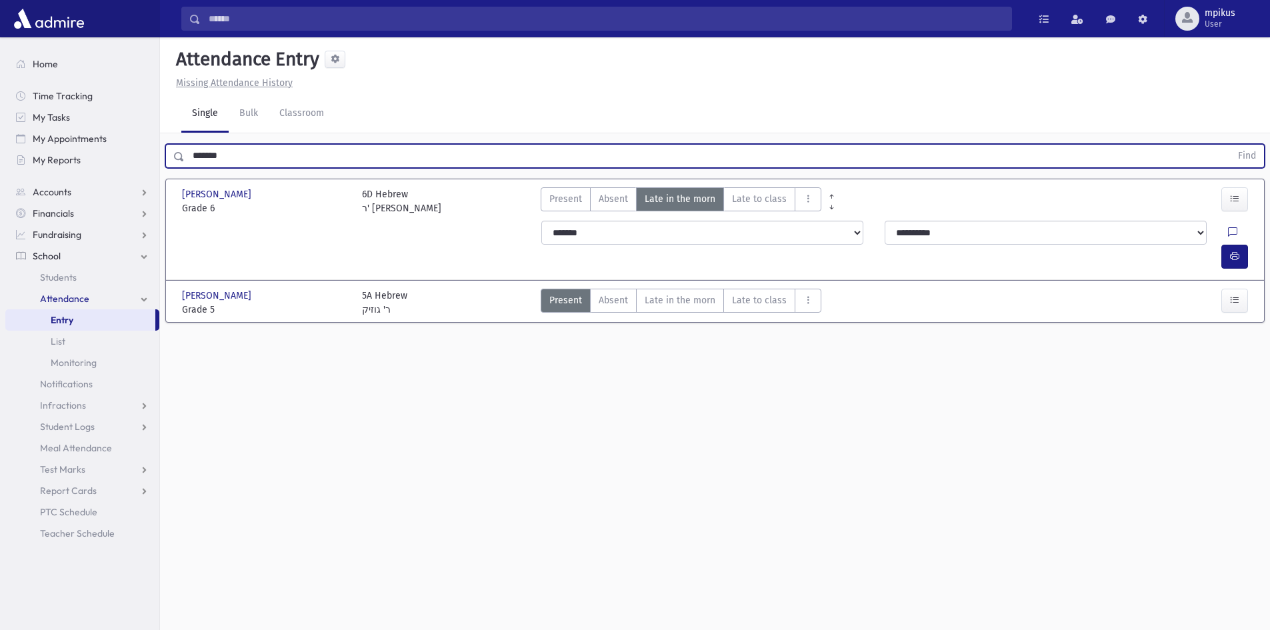
click at [1230, 145] on button "Find" at bounding box center [1247, 156] width 34 height 23
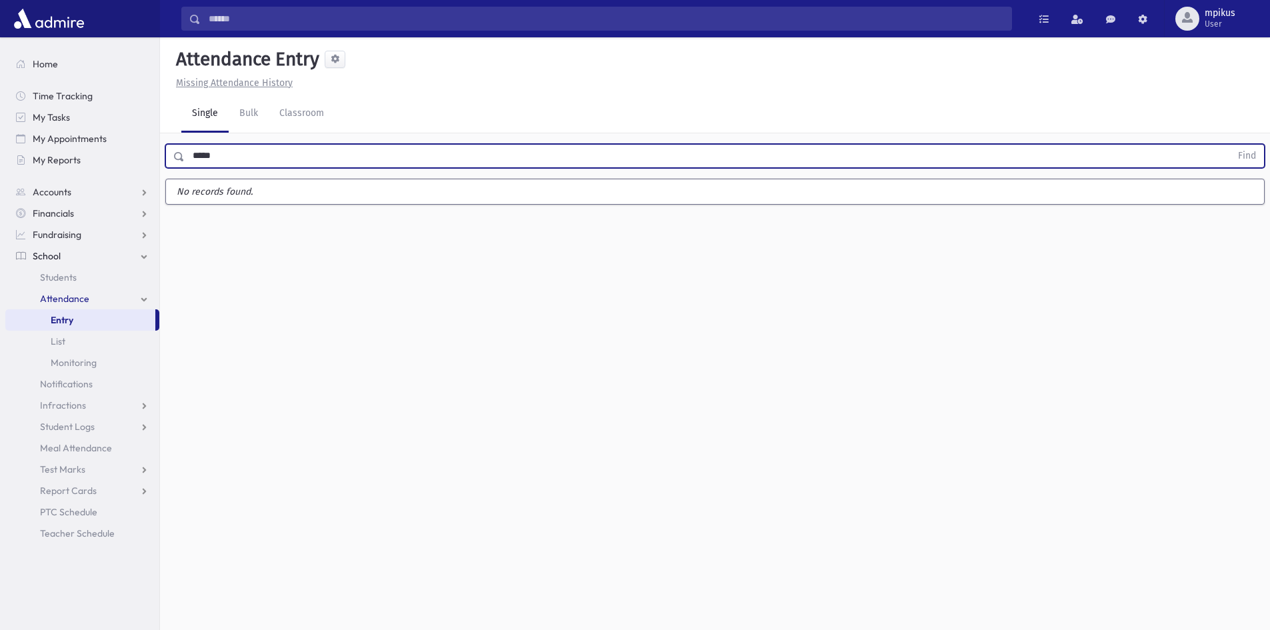
type input "*****"
click at [1230, 145] on button "Find" at bounding box center [1247, 156] width 34 height 23
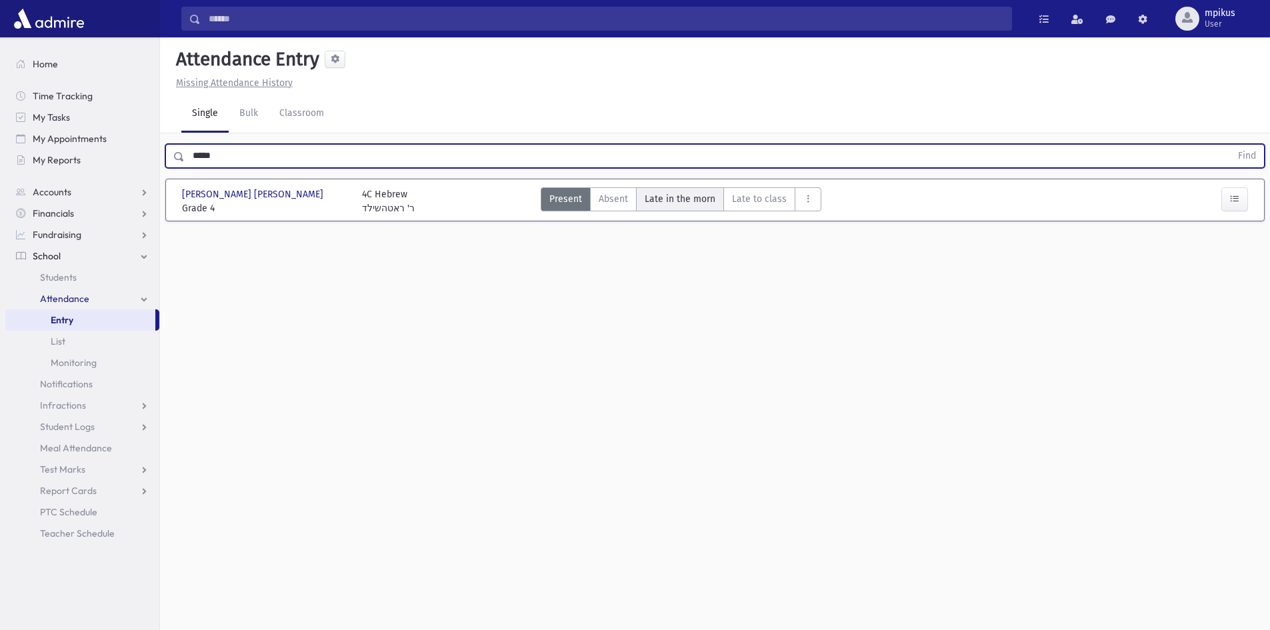
click at [685, 203] on span "Late in the morn" at bounding box center [680, 199] width 71 height 14
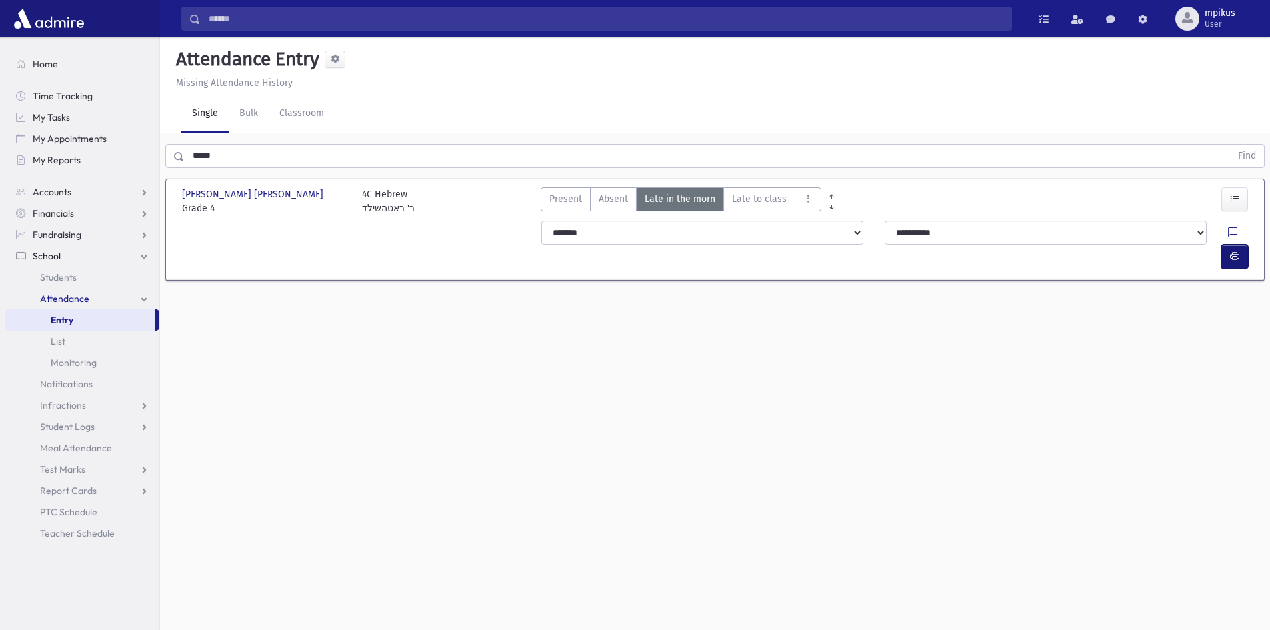
click at [1239, 245] on button "button" at bounding box center [1234, 257] width 27 height 24
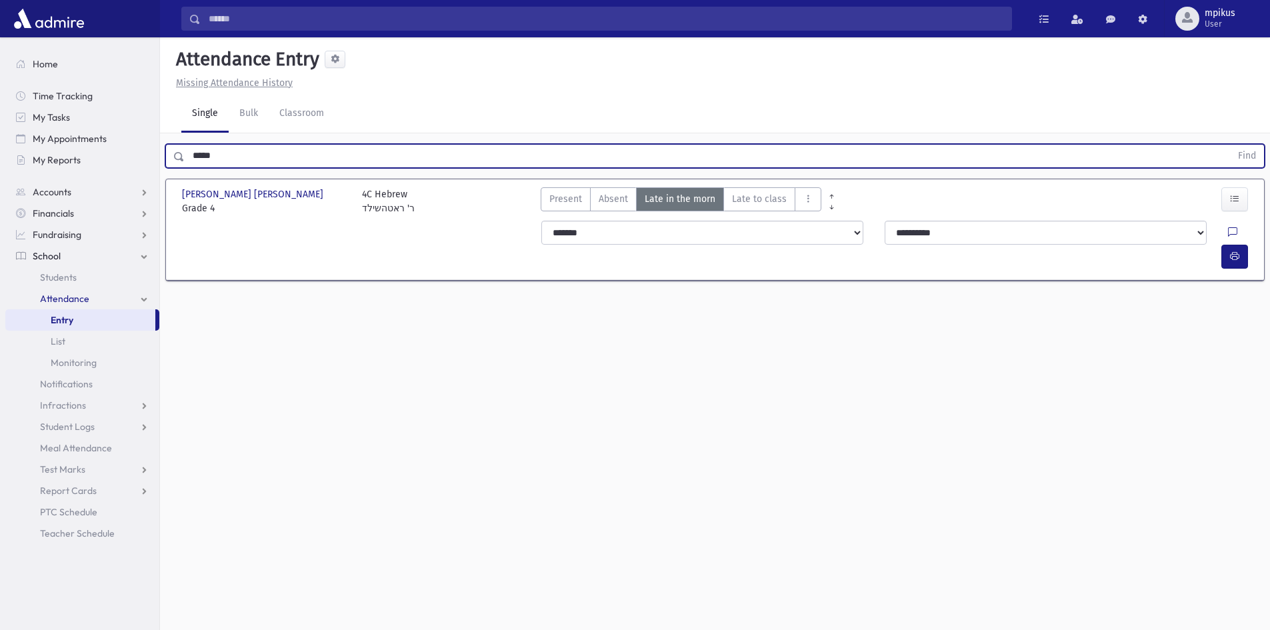
drag, startPoint x: 260, startPoint y: 160, endPoint x: 0, endPoint y: 64, distance: 277.1
click at [0, 167] on div "Search Results All Accounts" at bounding box center [635, 330] width 1270 height 660
click at [1230, 145] on button "Find" at bounding box center [1247, 156] width 34 height 23
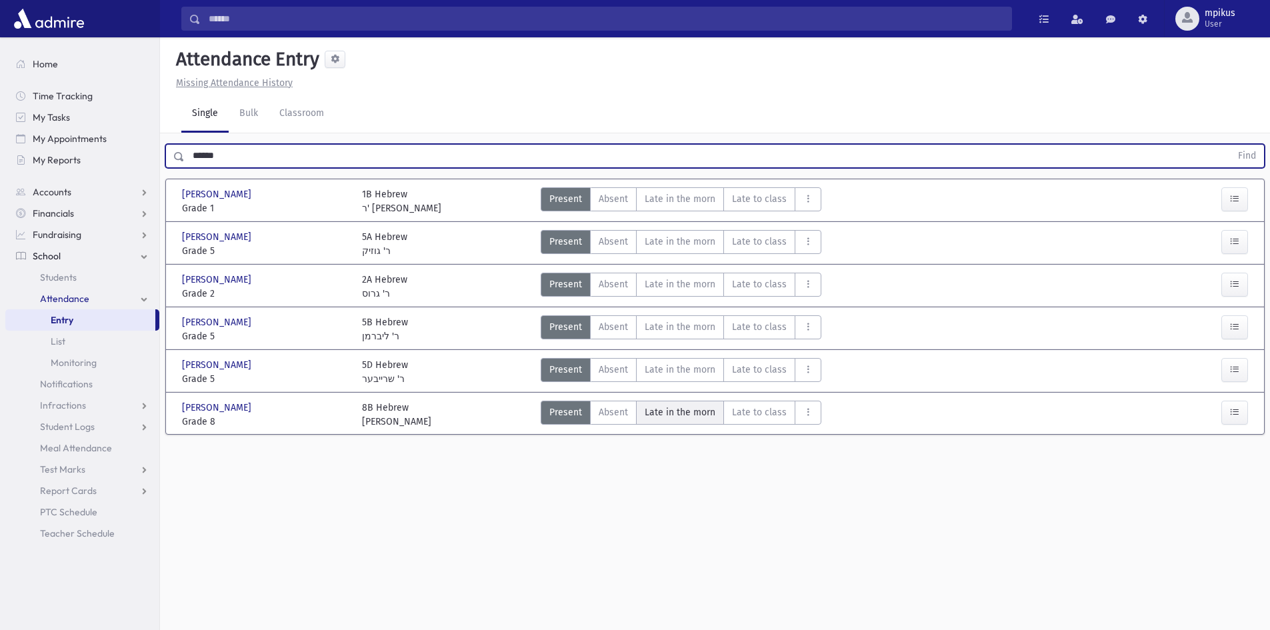
click at [677, 416] on span "Late in the morn" at bounding box center [680, 412] width 71 height 14
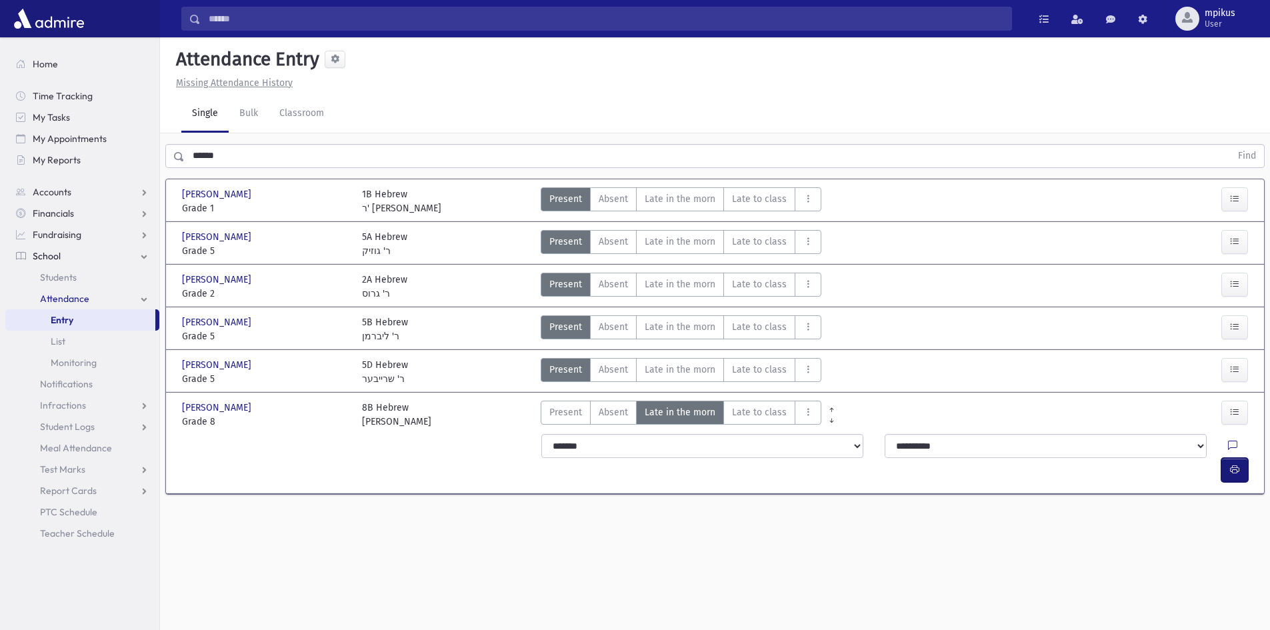
click at [1225, 458] on button "button" at bounding box center [1234, 470] width 27 height 24
drag, startPoint x: 137, startPoint y: 163, endPoint x: 0, endPoint y: 275, distance: 177.1
click at [0, 207] on div "Search Results All Accounts" at bounding box center [635, 330] width 1270 height 660
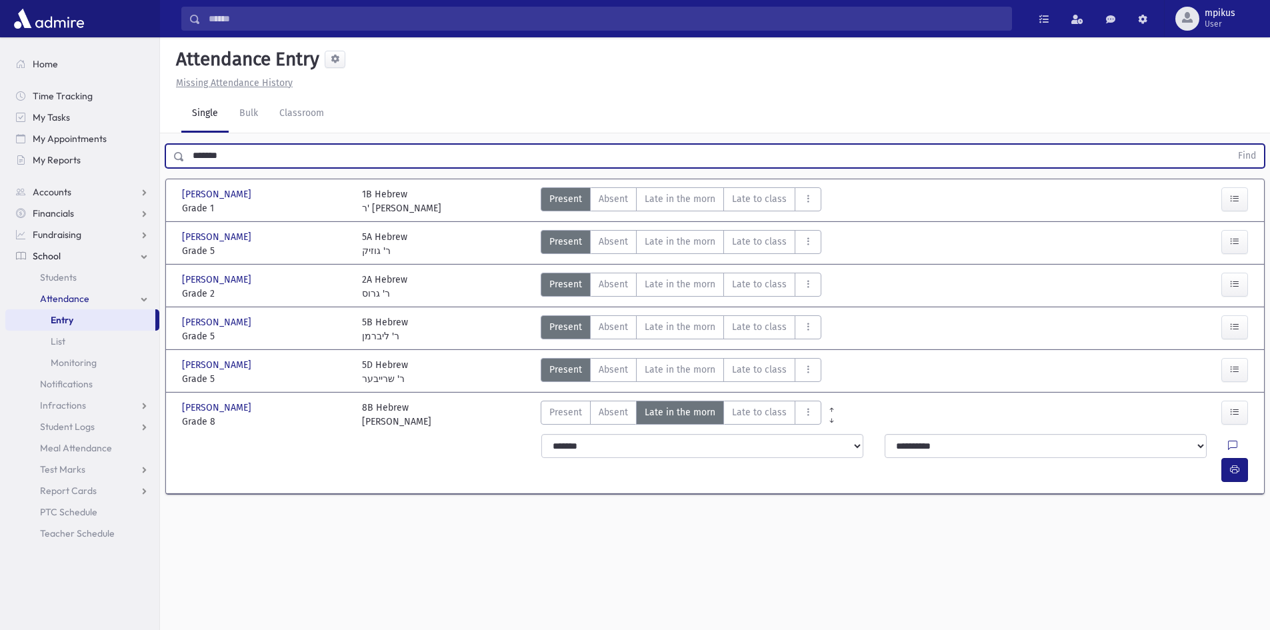
click at [1230, 145] on button "Find" at bounding box center [1247, 156] width 34 height 23
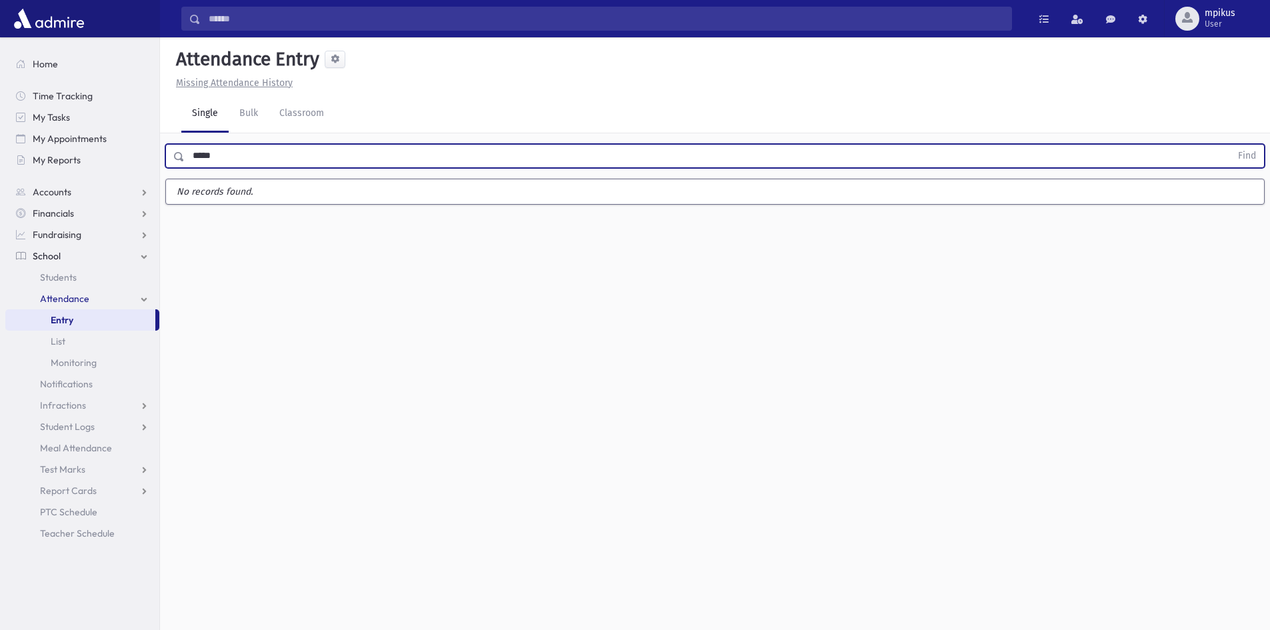
click at [1230, 145] on button "Find" at bounding box center [1247, 156] width 34 height 23
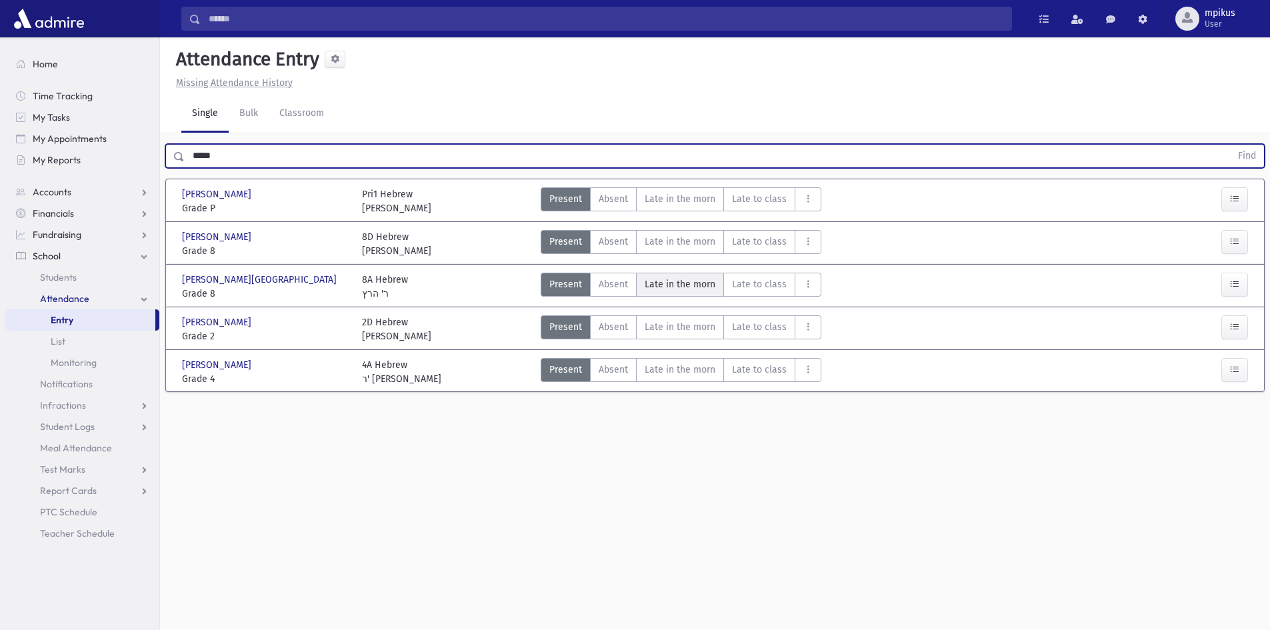
click at [680, 275] on morn"] "Late in the morn M" at bounding box center [680, 285] width 88 height 24
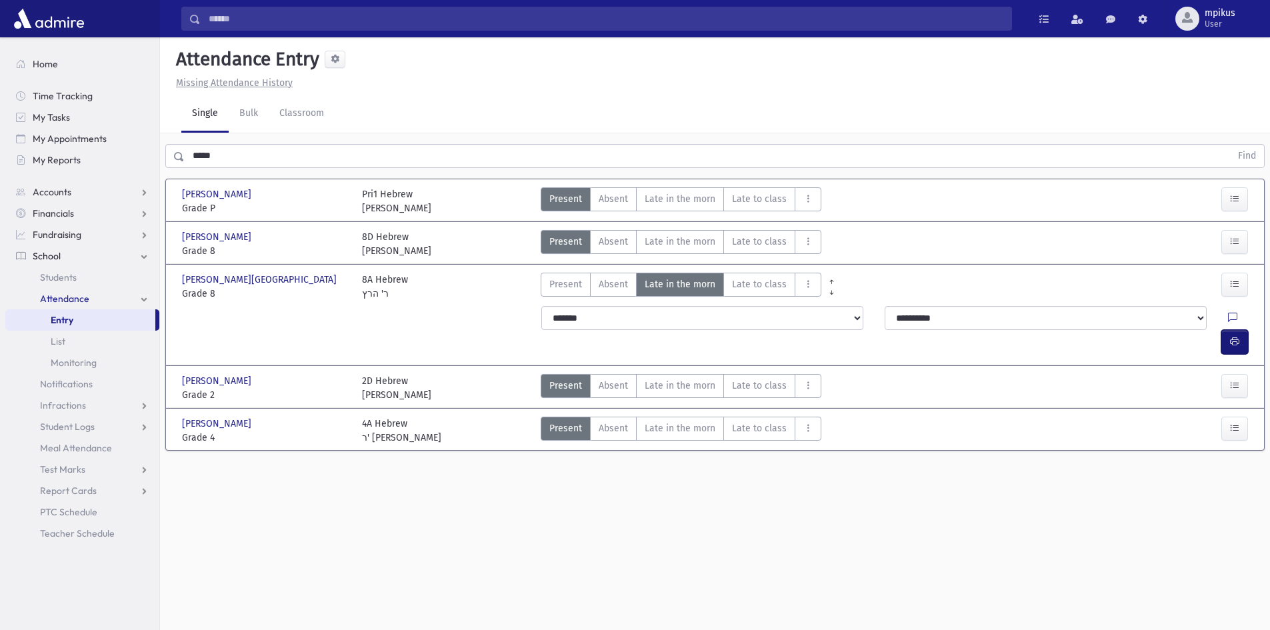
drag, startPoint x: 1230, startPoint y: 311, endPoint x: 1222, endPoint y: 302, distance: 11.8
click at [1230, 330] on button "button" at bounding box center [1234, 342] width 27 height 24
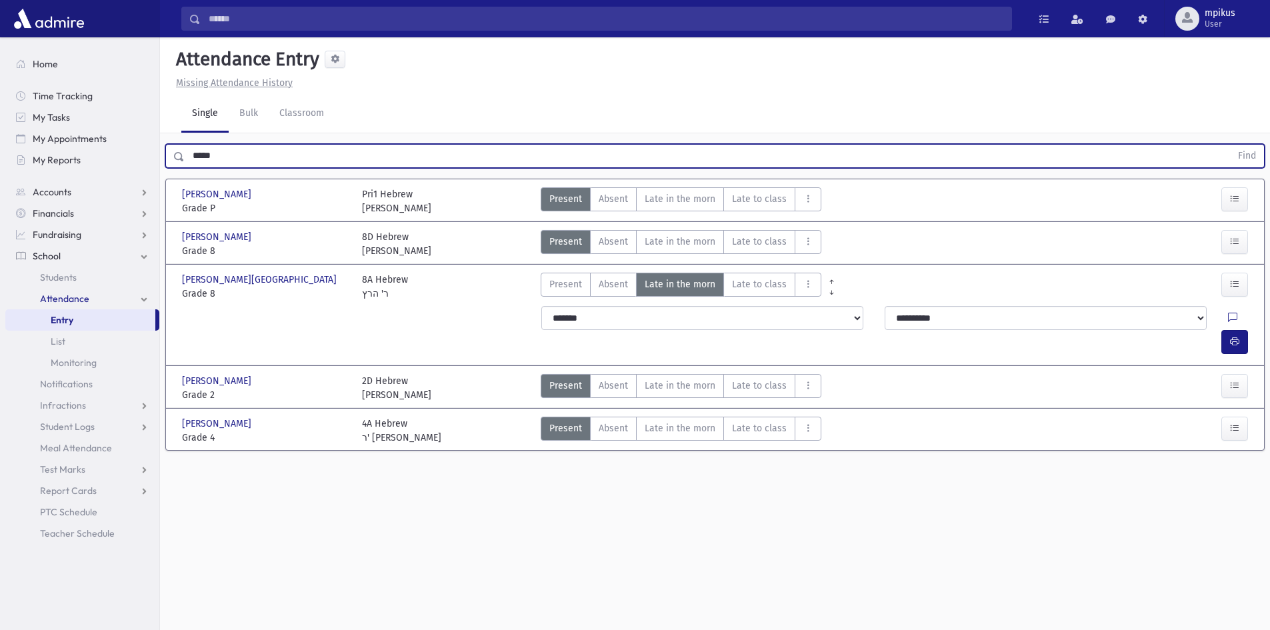
drag, startPoint x: 229, startPoint y: 146, endPoint x: 0, endPoint y: 157, distance: 229.6
click at [5, 155] on div "Search Results All Accounts" at bounding box center [635, 330] width 1270 height 660
click at [1230, 145] on button "Find" at bounding box center [1247, 156] width 34 height 23
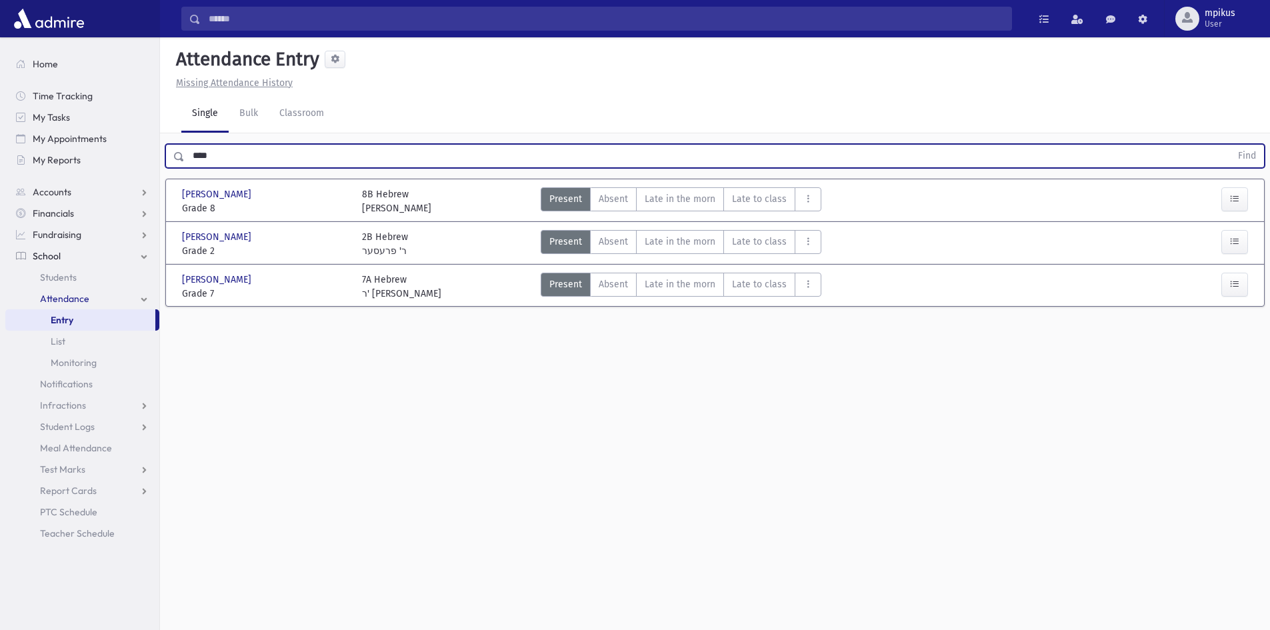
click at [1230, 145] on button "Find" at bounding box center [1247, 156] width 34 height 23
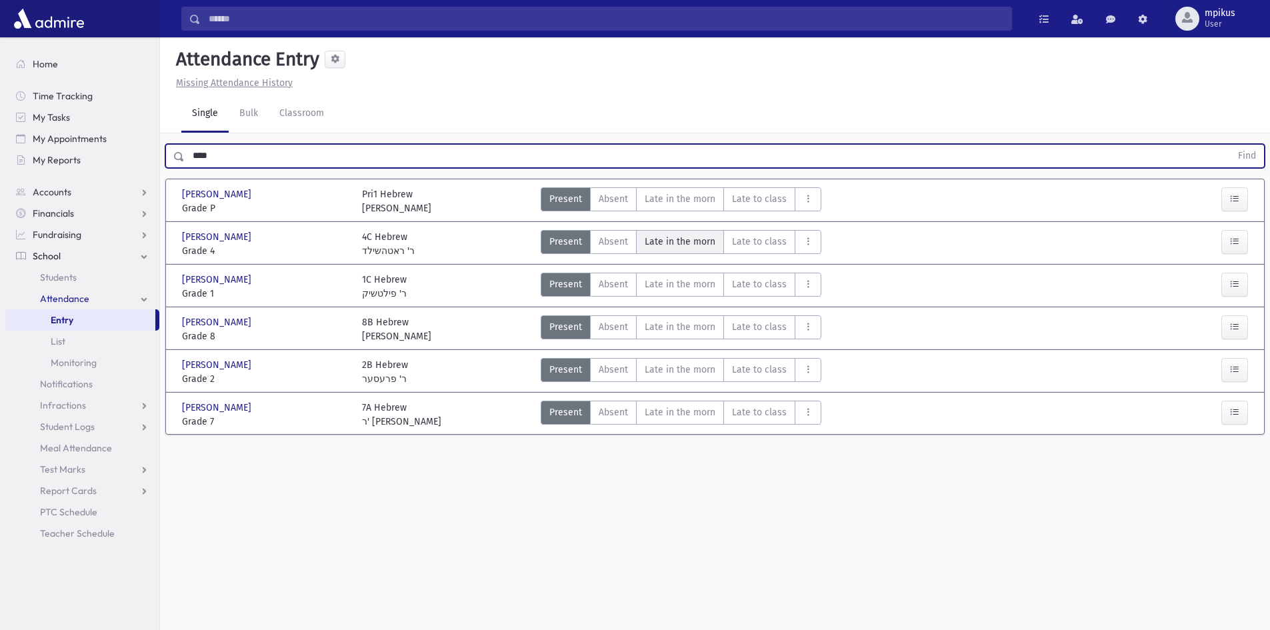
click at [680, 239] on span "Late in the morn" at bounding box center [680, 242] width 71 height 14
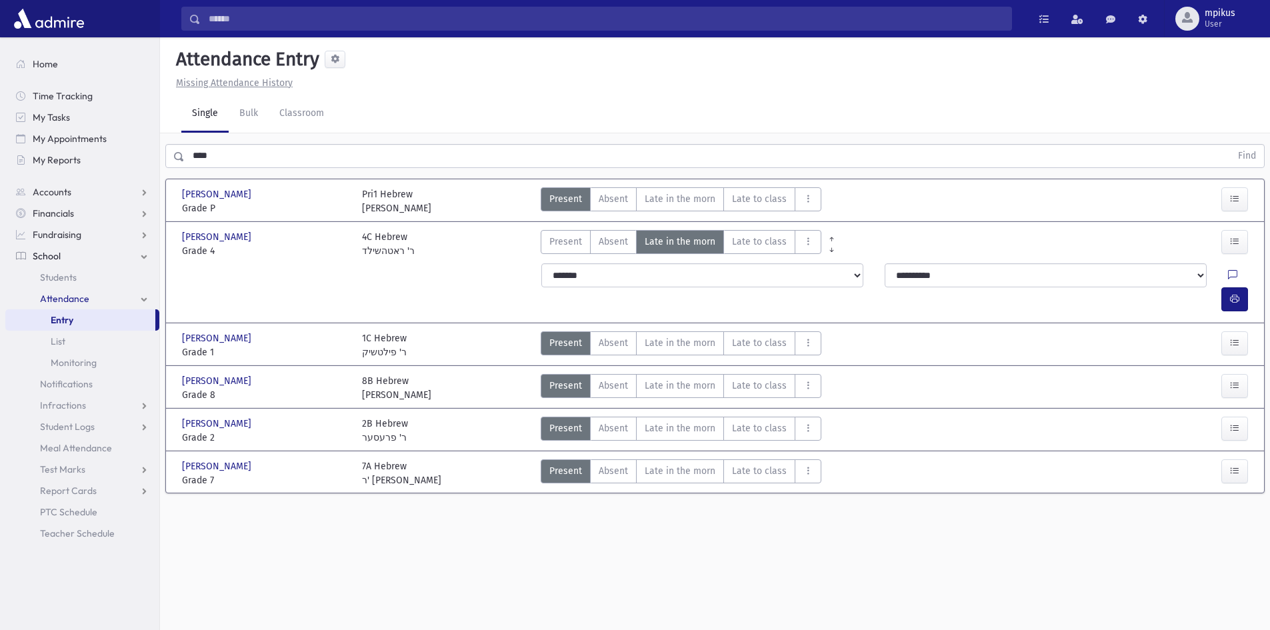
click at [1262, 270] on div "[PERSON_NAME] [PERSON_NAME] Grade P Grade P Pri1 Hebrew [PERSON_NAME] Present P…" at bounding box center [715, 335] width 1098 height 313
click at [1235, 293] on icon "button" at bounding box center [1234, 298] width 9 height 11
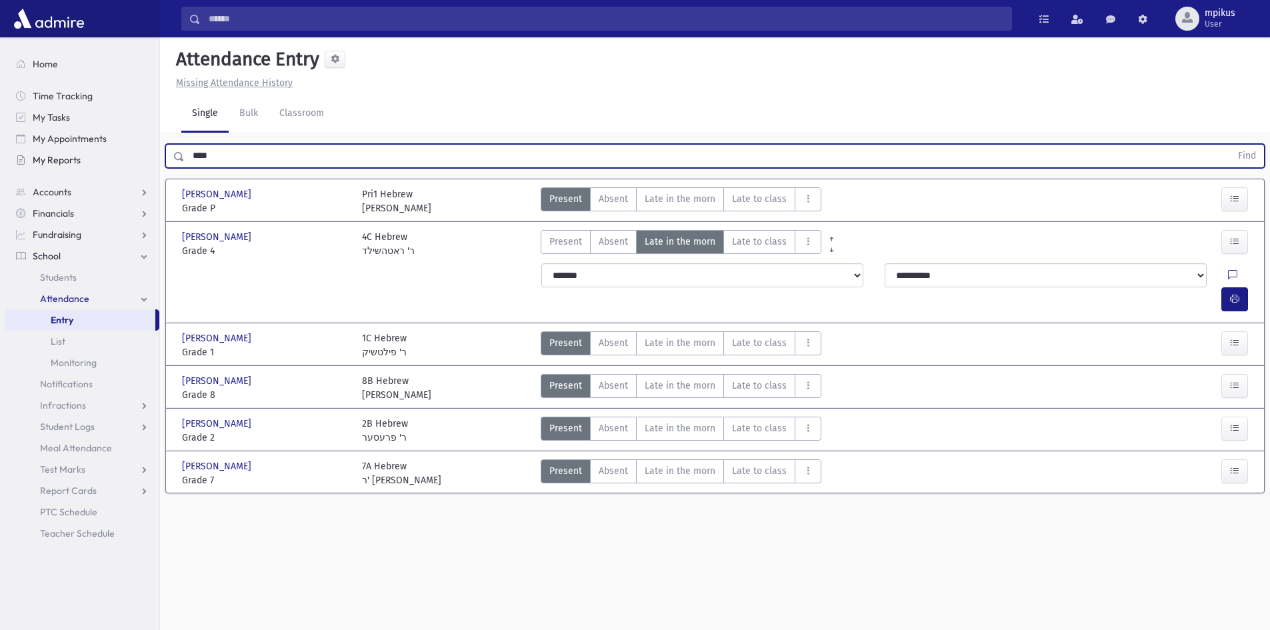
drag, startPoint x: 260, startPoint y: 149, endPoint x: 115, endPoint y: 152, distance: 144.7
click at [115, 152] on div "Search Results All Accounts" at bounding box center [635, 330] width 1270 height 660
click at [1230, 145] on button "Find" at bounding box center [1247, 156] width 34 height 23
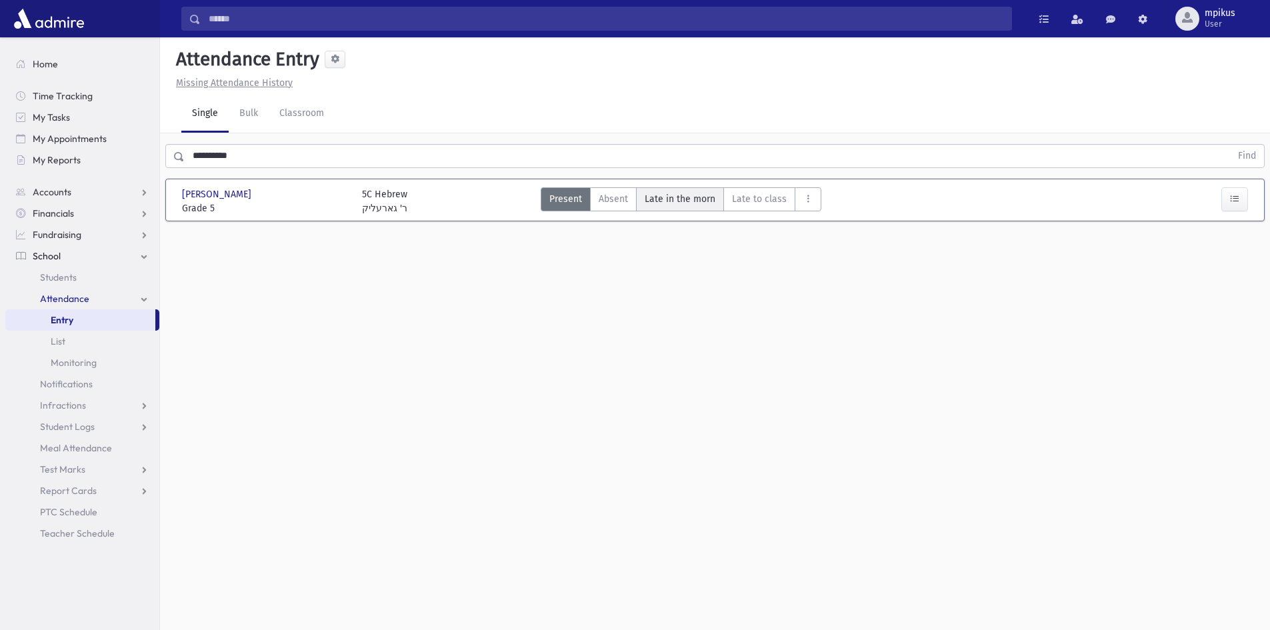
click at [677, 198] on span "Late in the morn" at bounding box center [680, 199] width 71 height 14
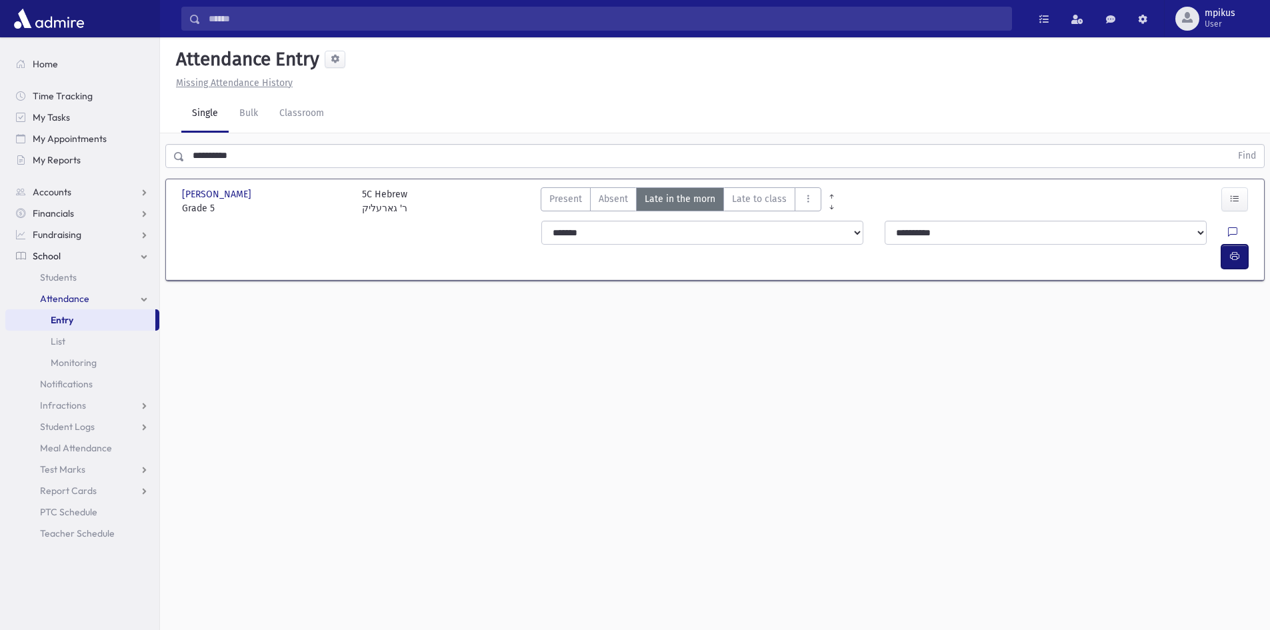
click at [1230, 251] on icon "button" at bounding box center [1234, 256] width 9 height 11
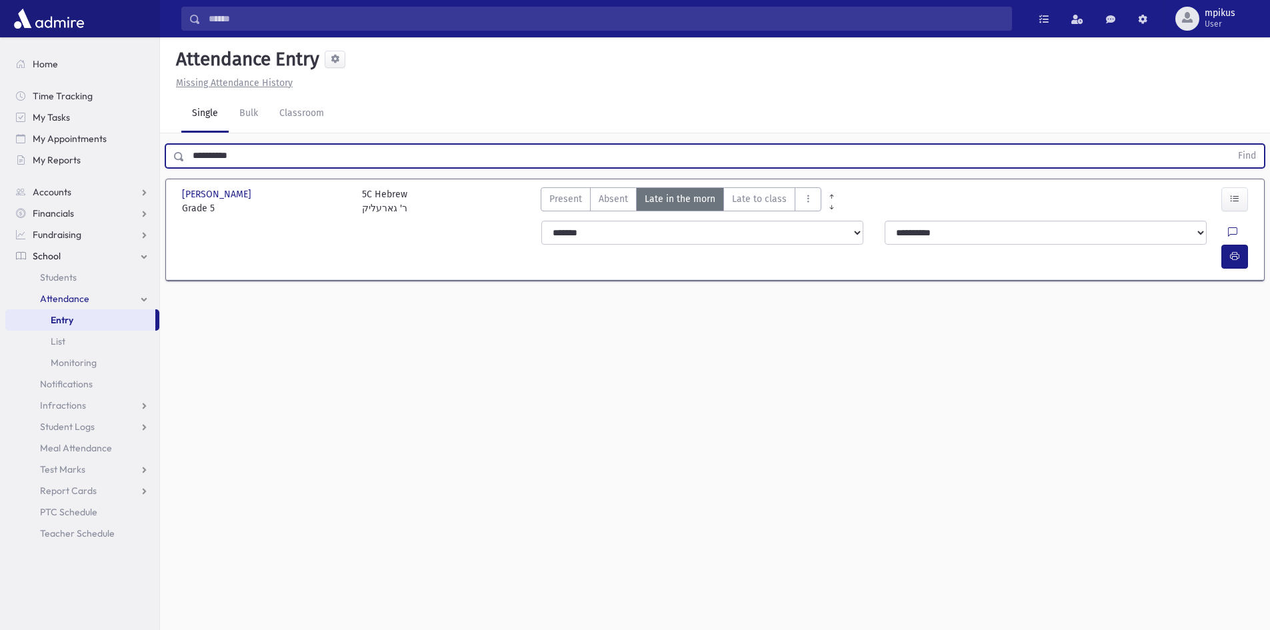
drag, startPoint x: 276, startPoint y: 152, endPoint x: 0, endPoint y: 129, distance: 276.9
click at [0, 129] on div "Search Results All Accounts" at bounding box center [635, 330] width 1270 height 660
type input "*******"
click at [1230, 145] on button "Find" at bounding box center [1247, 156] width 34 height 23
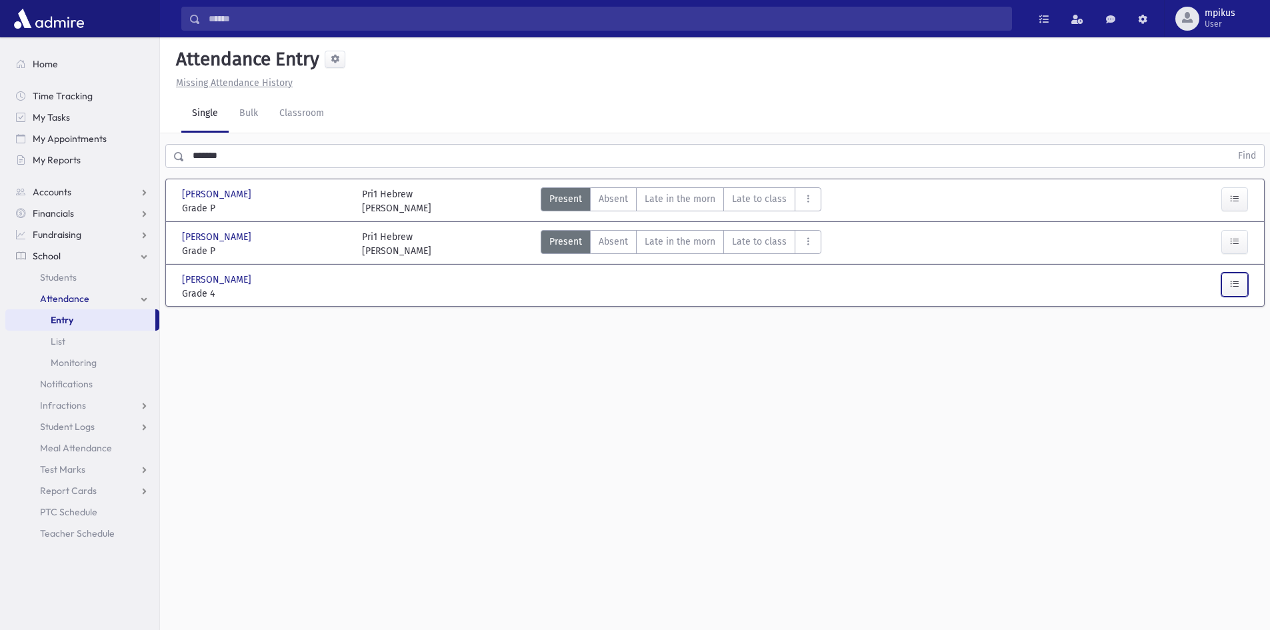
click at [1237, 288] on icon "button" at bounding box center [1234, 284] width 9 height 11
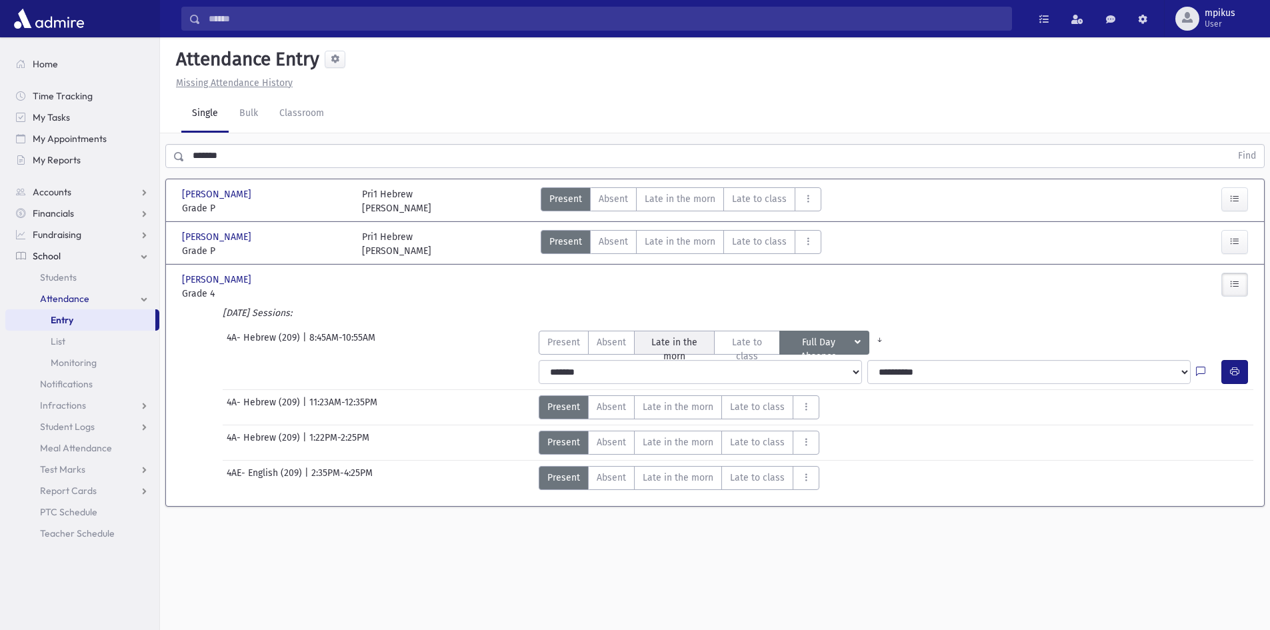
click at [699, 342] on span "Late in the morn" at bounding box center [674, 349] width 63 height 28
click at [1237, 371] on icon "button" at bounding box center [1234, 371] width 9 height 11
